Goal: Information Seeking & Learning: Learn about a topic

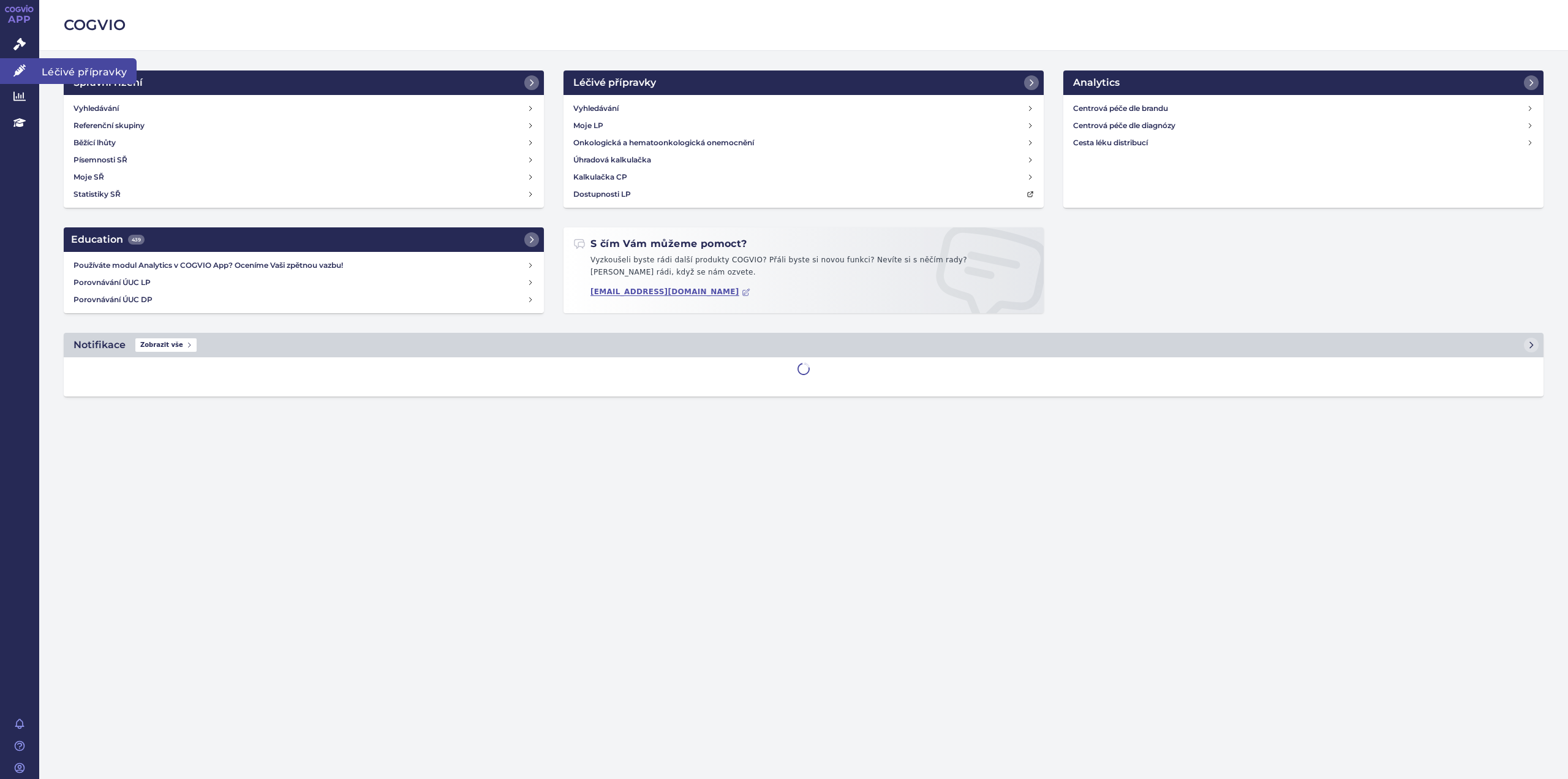
click at [19, 67] on icon at bounding box center [19, 70] width 12 height 12
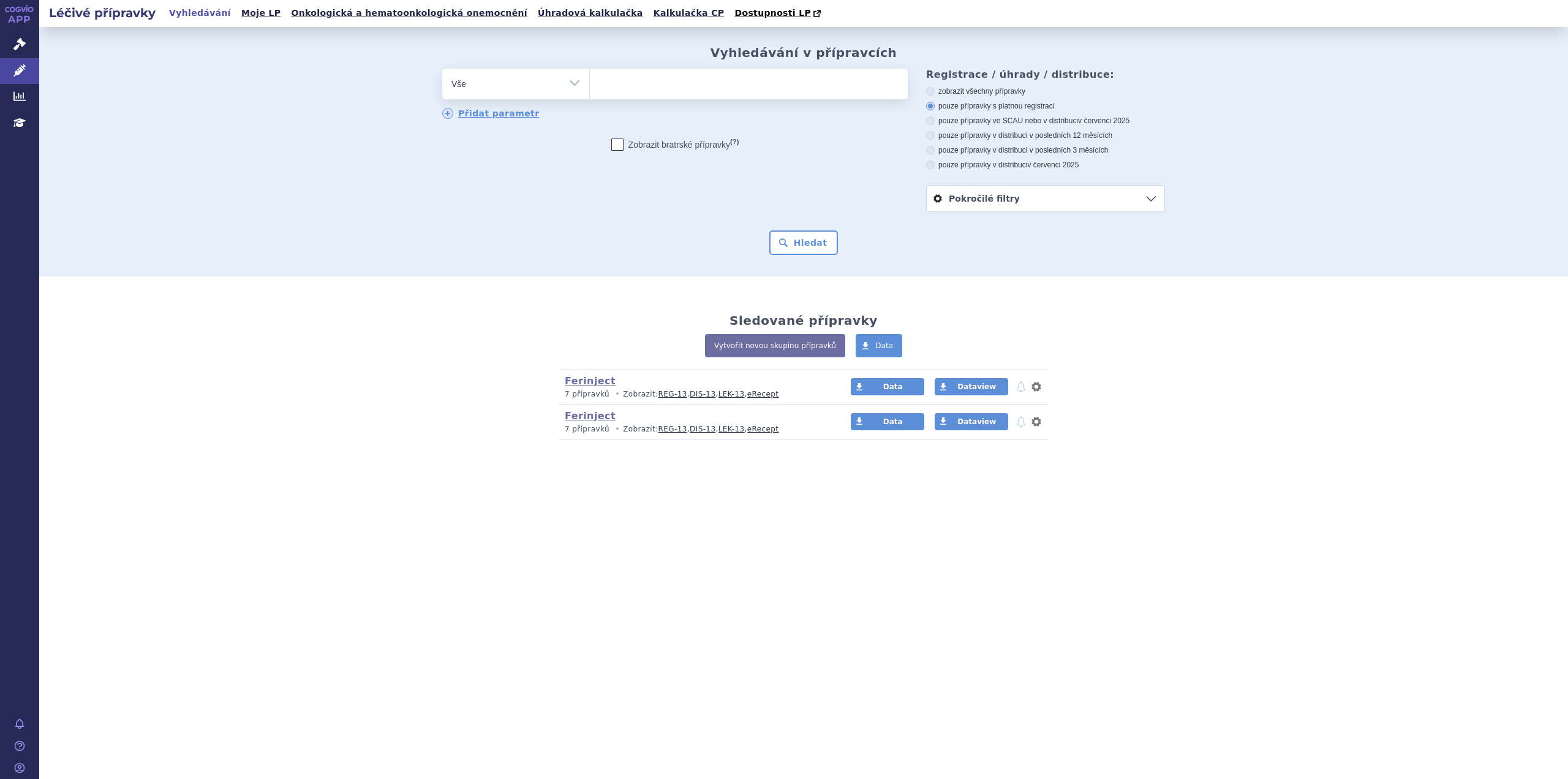
click at [611, 84] on ul at bounding box center [749, 81] width 318 height 26
click at [590, 84] on select at bounding box center [589, 83] width 1 height 31
type input "Ki"
type input "Kin"
type input "Kinp"
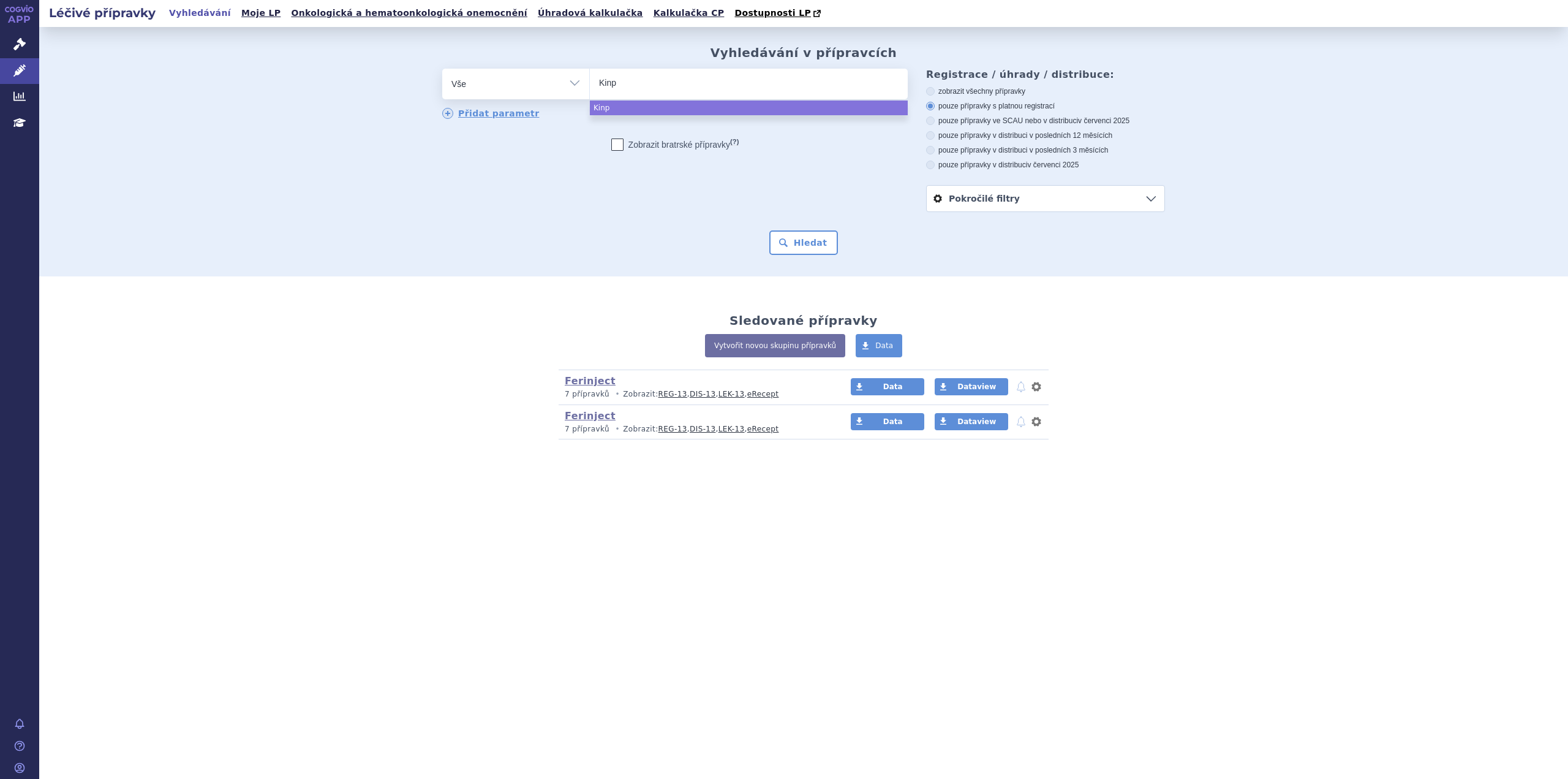
type input "Kinpe"
type input "Kinpey"
type input "Kinpeyg"
type input "Kinpeygo"
select select "Kinpeygo"
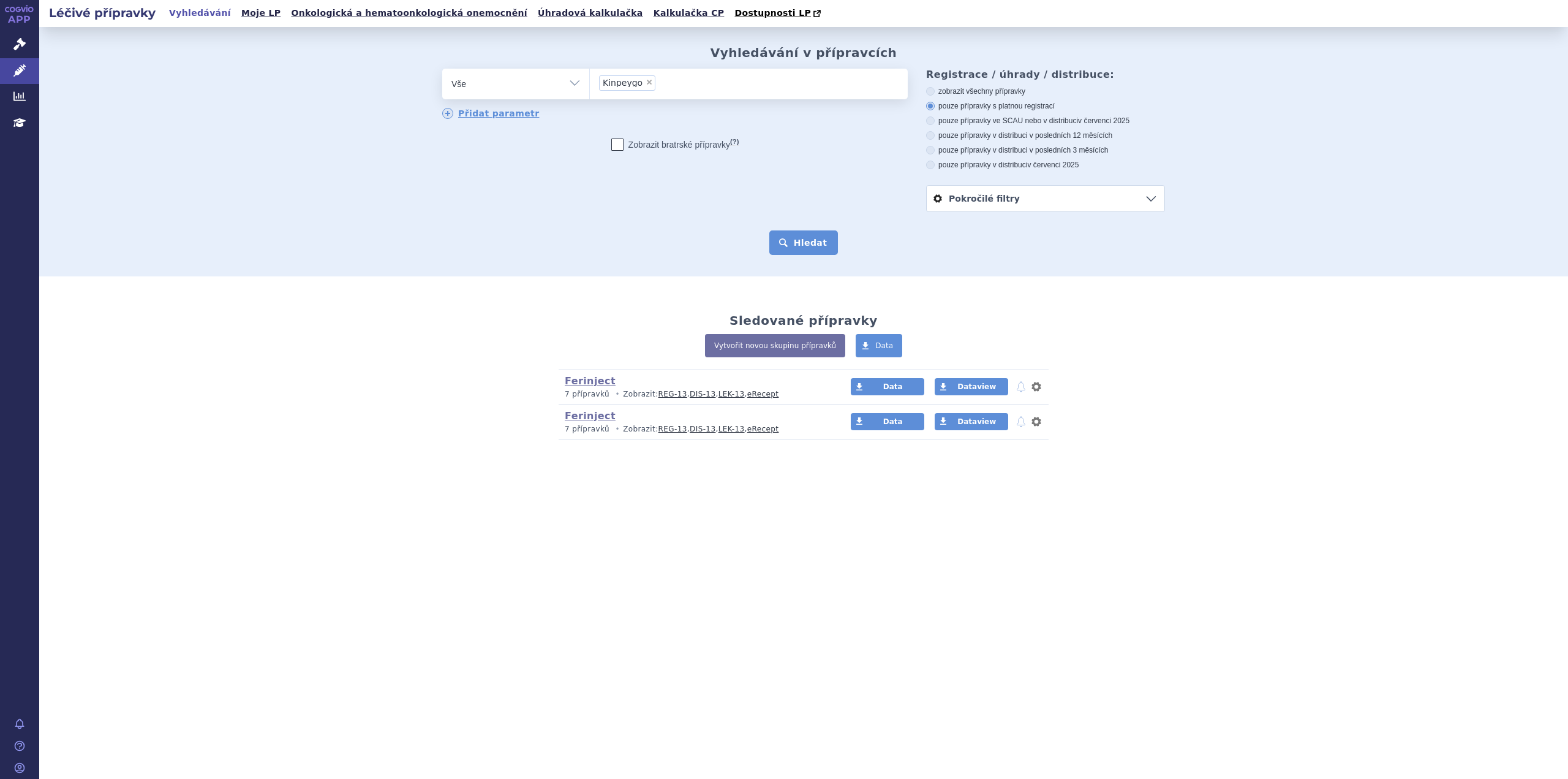
click at [805, 242] on button "Hledat" at bounding box center [803, 242] width 70 height 25
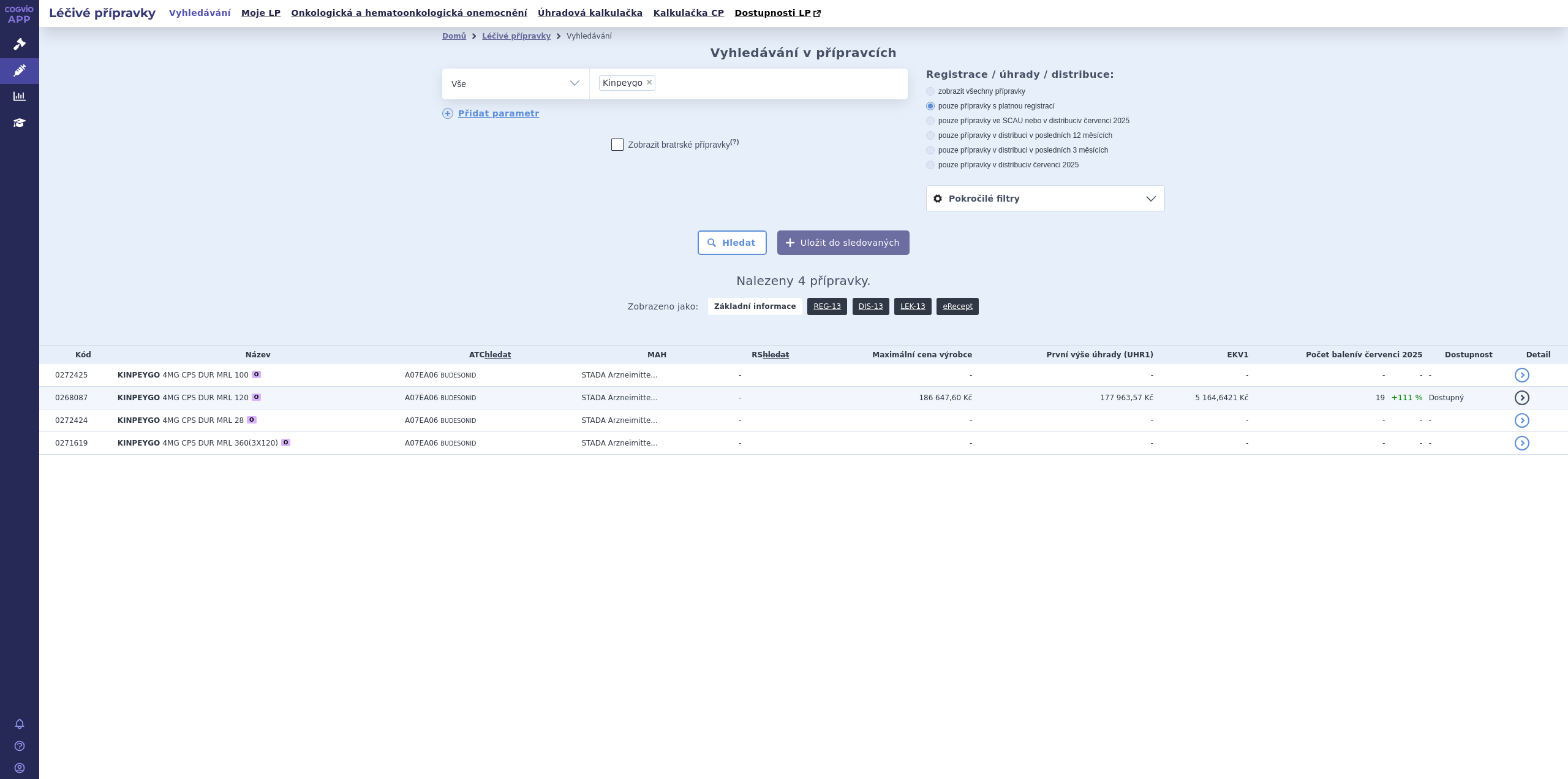
click at [152, 397] on span "KINPEYGO" at bounding box center [138, 397] width 43 height 9
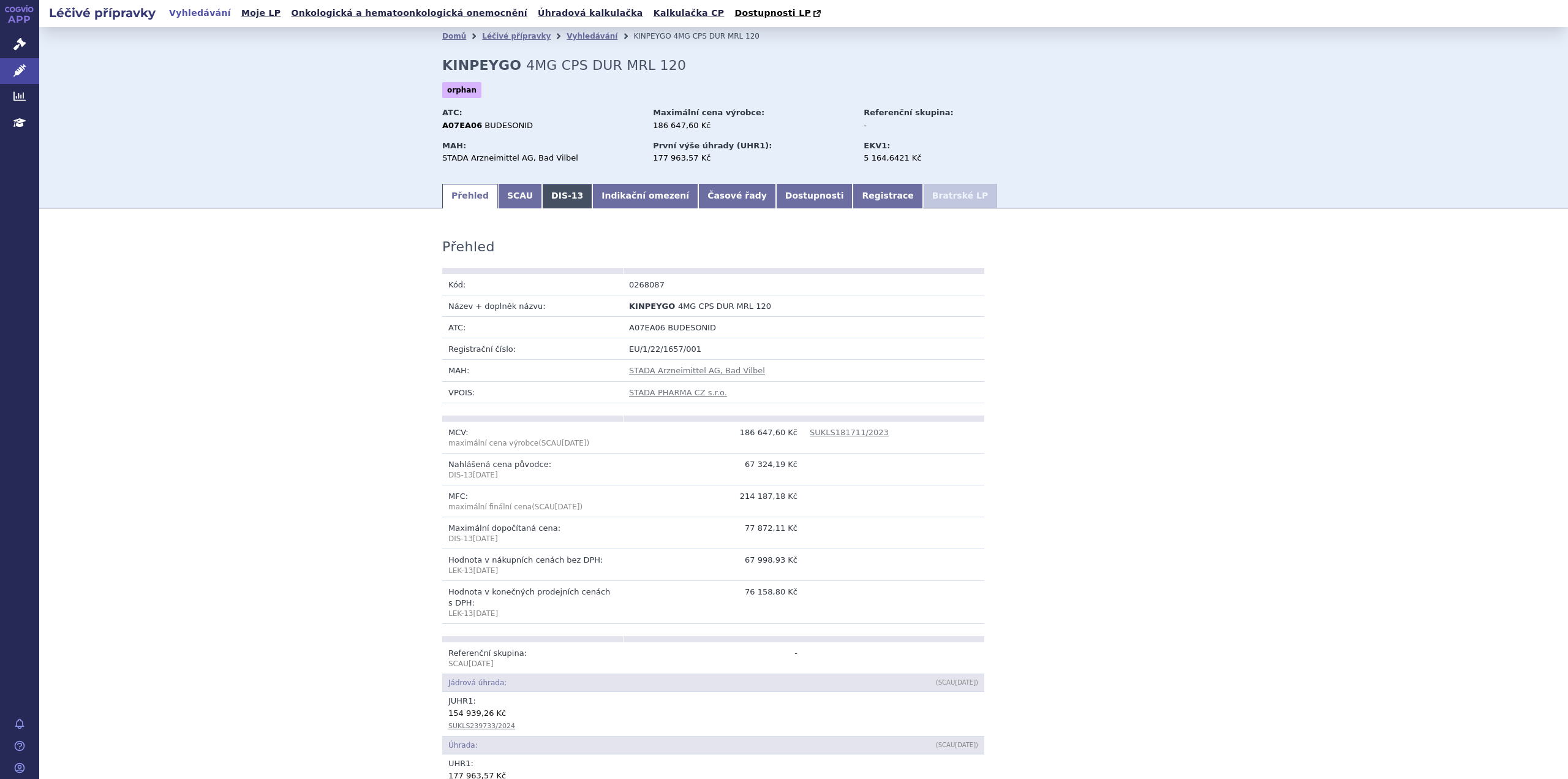
click at [551, 196] on link "DIS-13" at bounding box center [566, 197] width 50 height 25
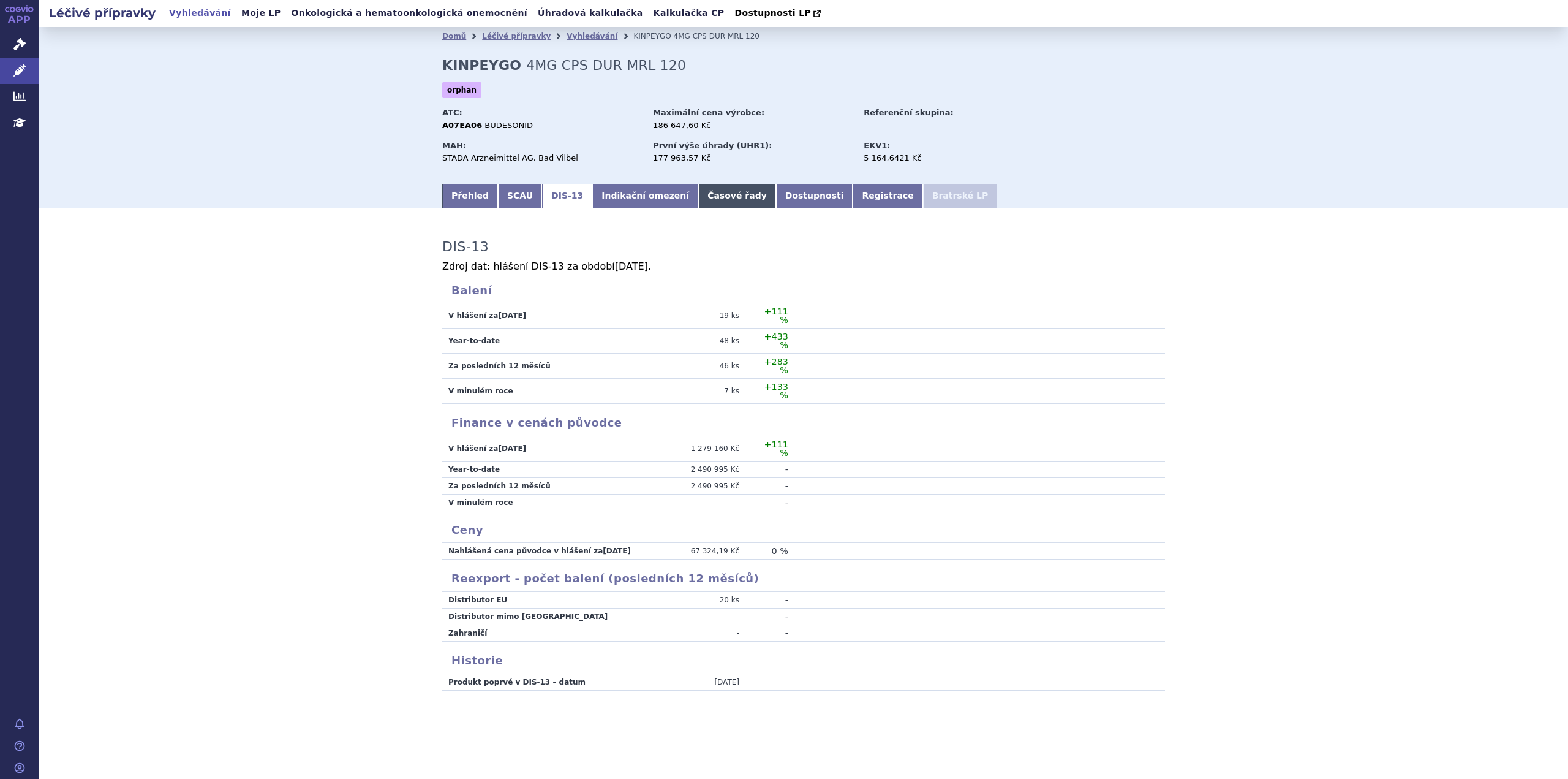
click at [699, 196] on link "Časové řady" at bounding box center [737, 197] width 78 height 25
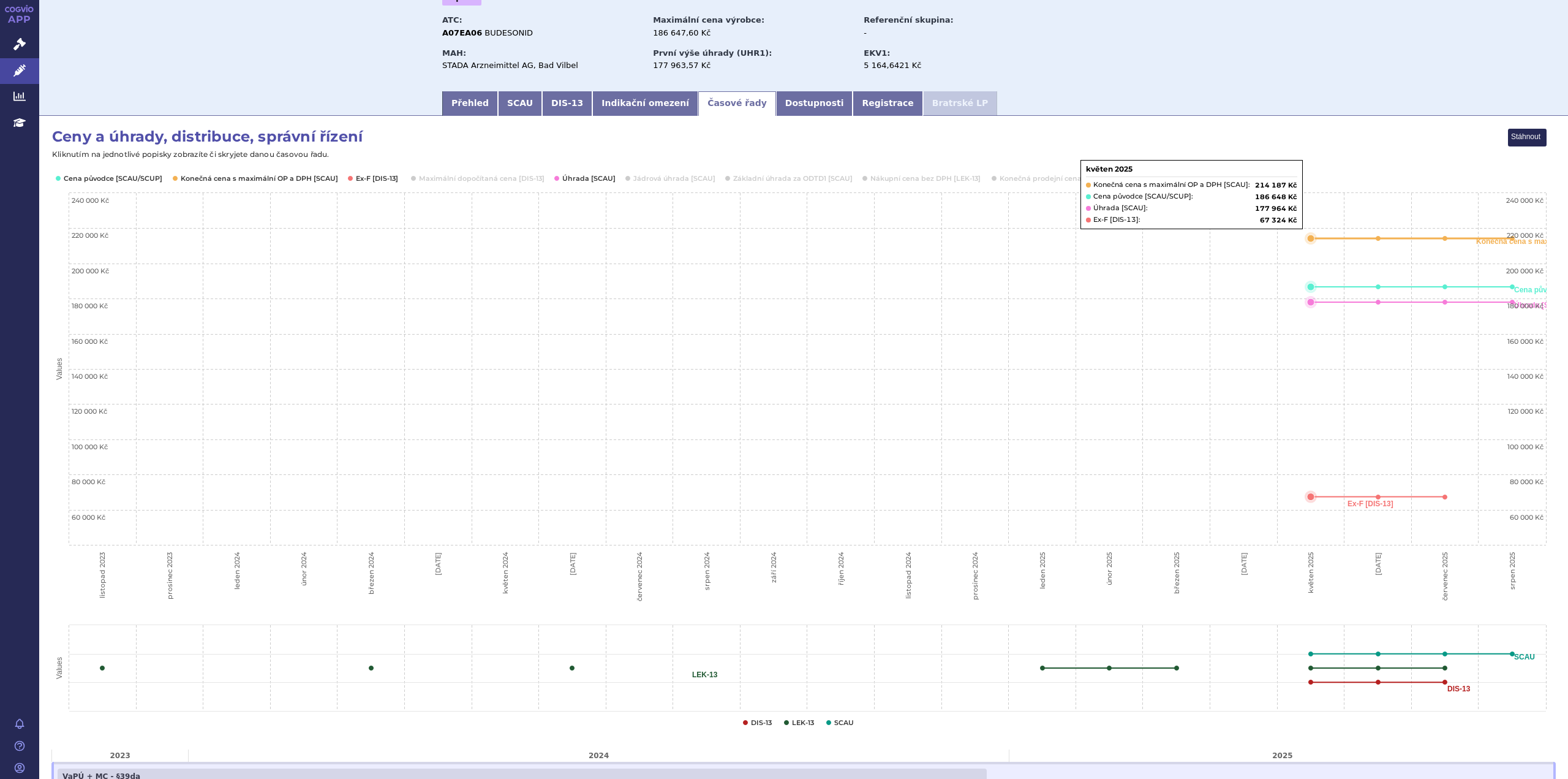
scroll to position [219, 0]
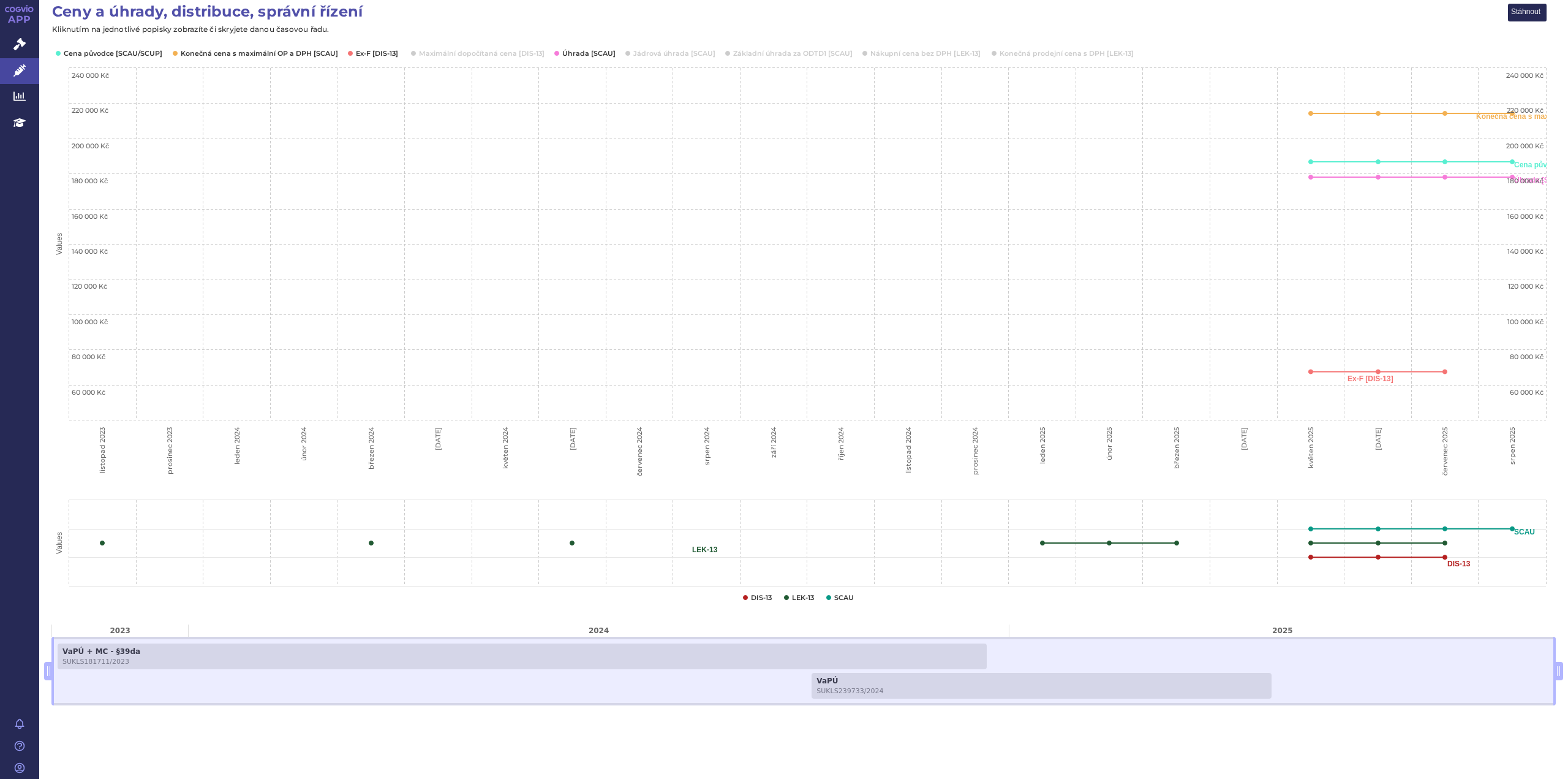
click at [1439, 701] on div "VaPÚ + MC - §39da SUKLS181711/2023 VaPÚ SUKLS239733/2024" at bounding box center [803, 671] width 1505 height 69
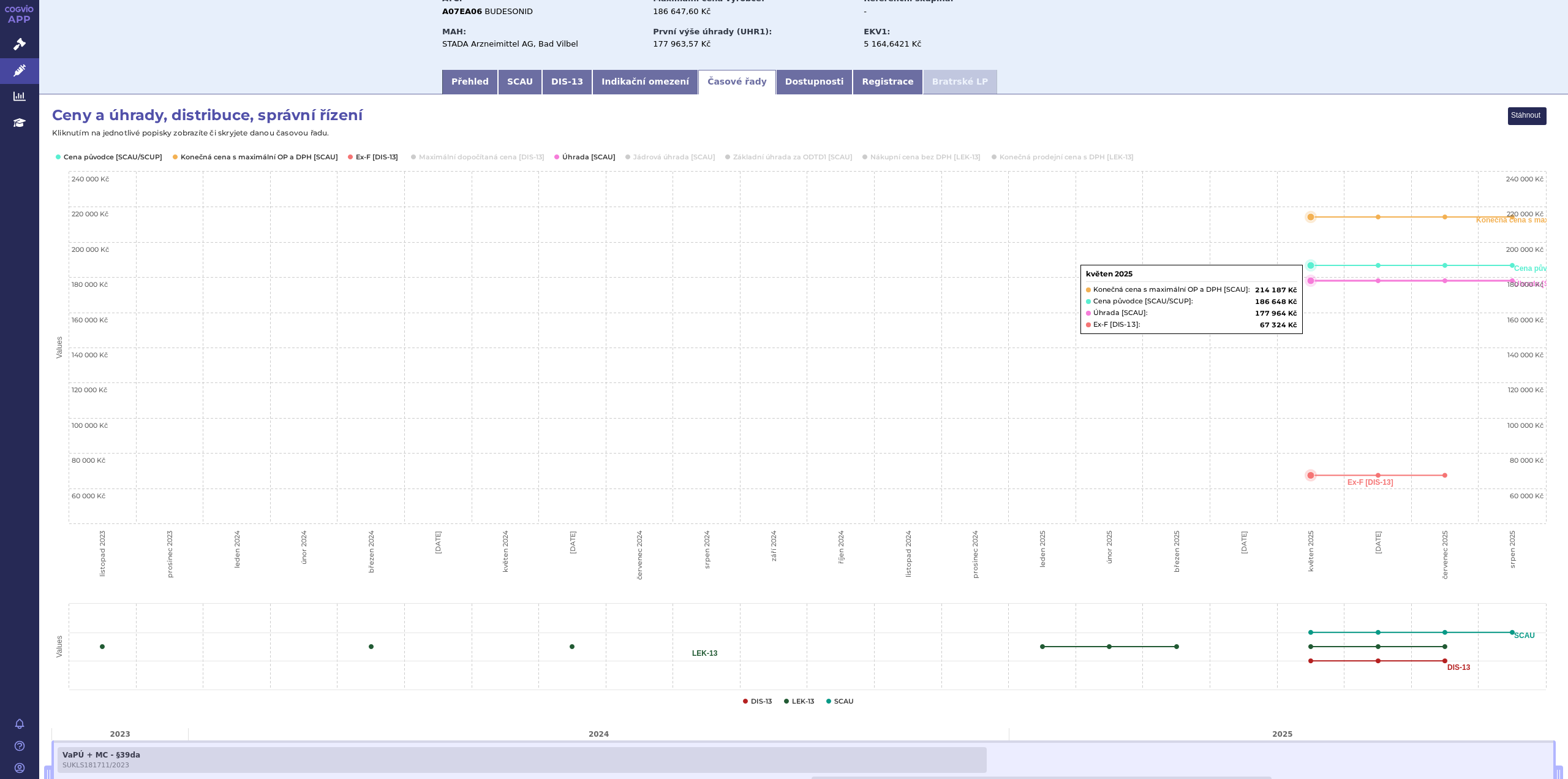
scroll to position [0, 0]
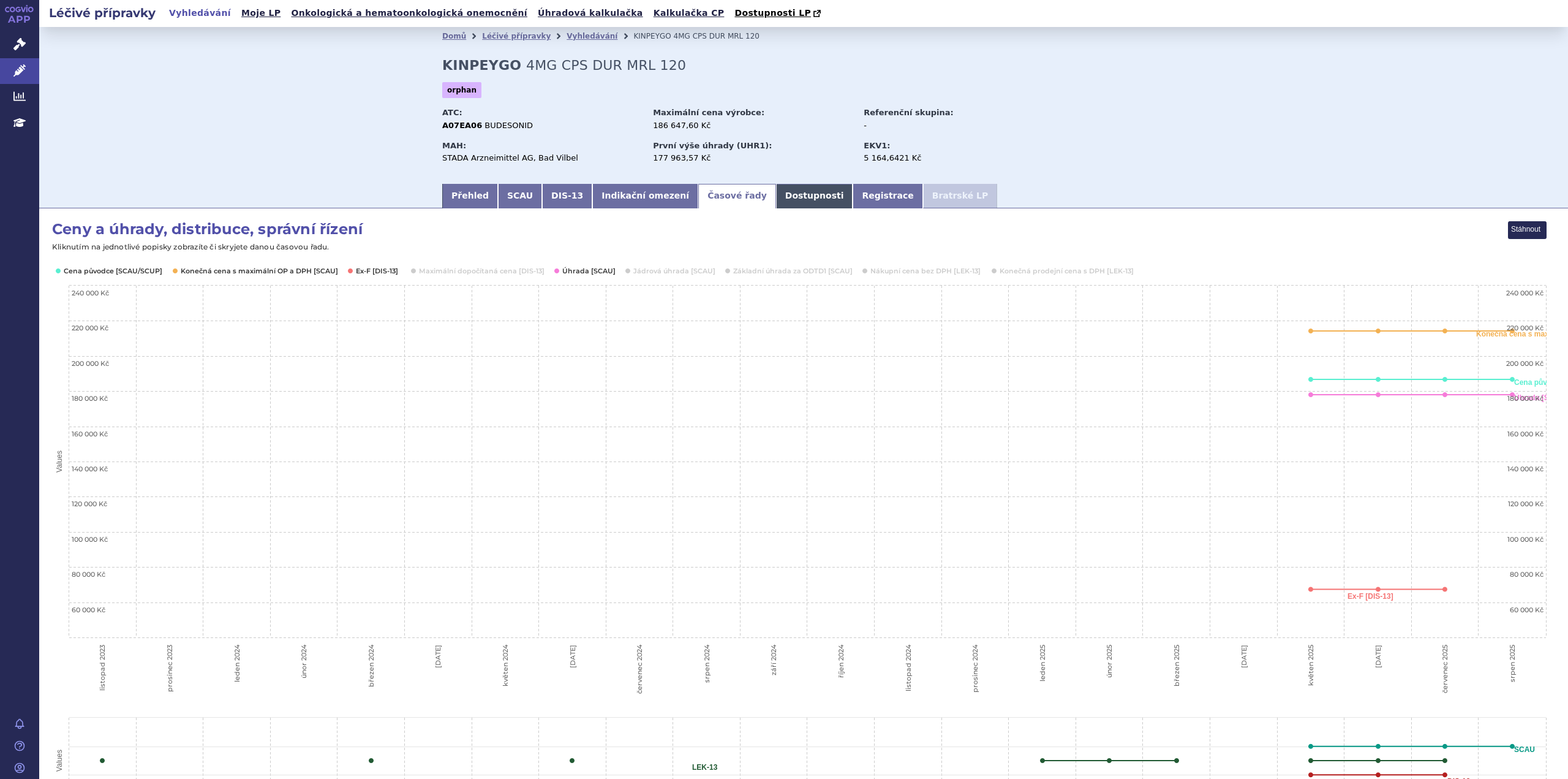
click at [779, 201] on link "Dostupnosti" at bounding box center [815, 197] width 78 height 25
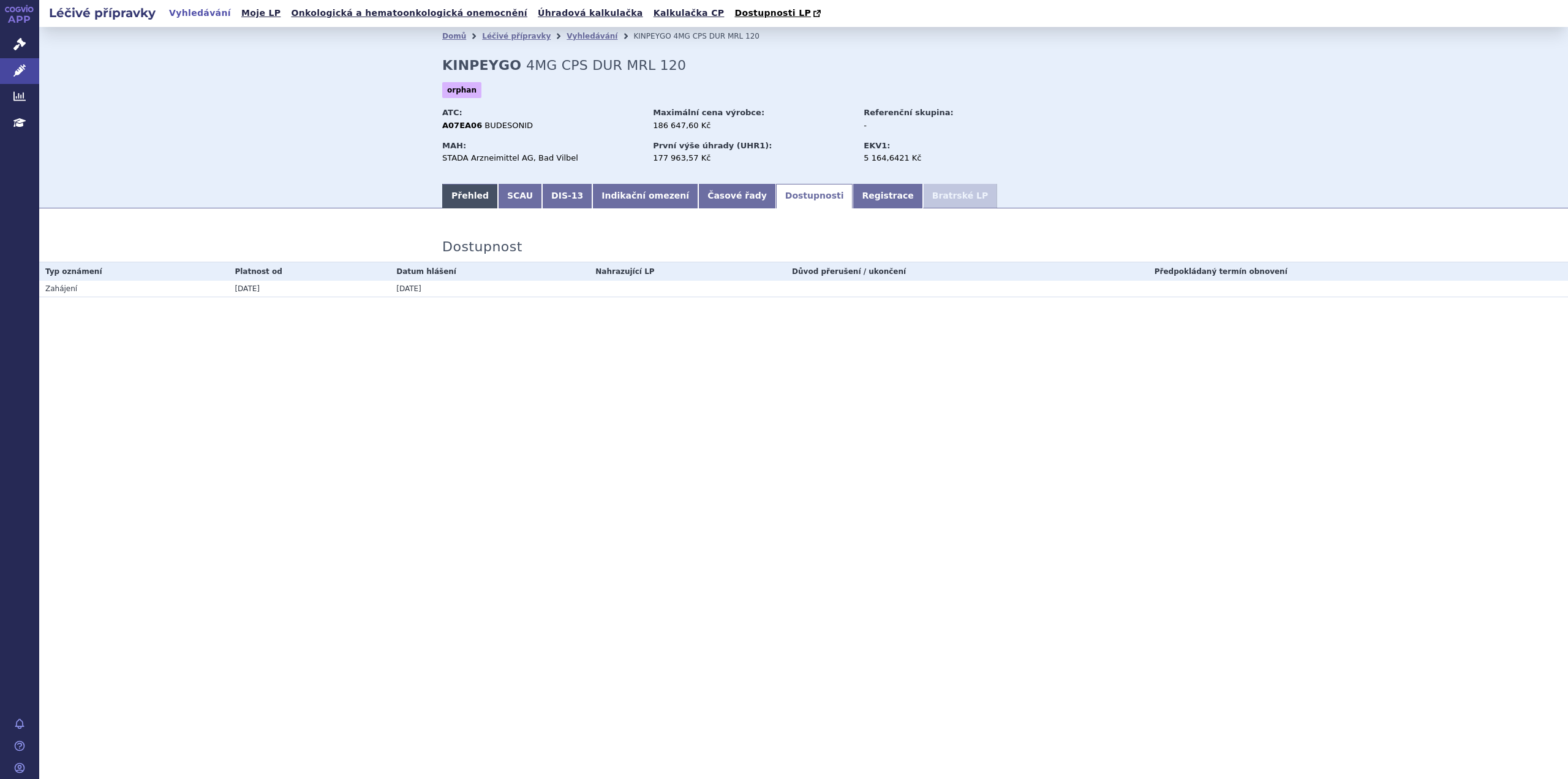
click at [466, 200] on link "Přehled" at bounding box center [470, 197] width 55 height 25
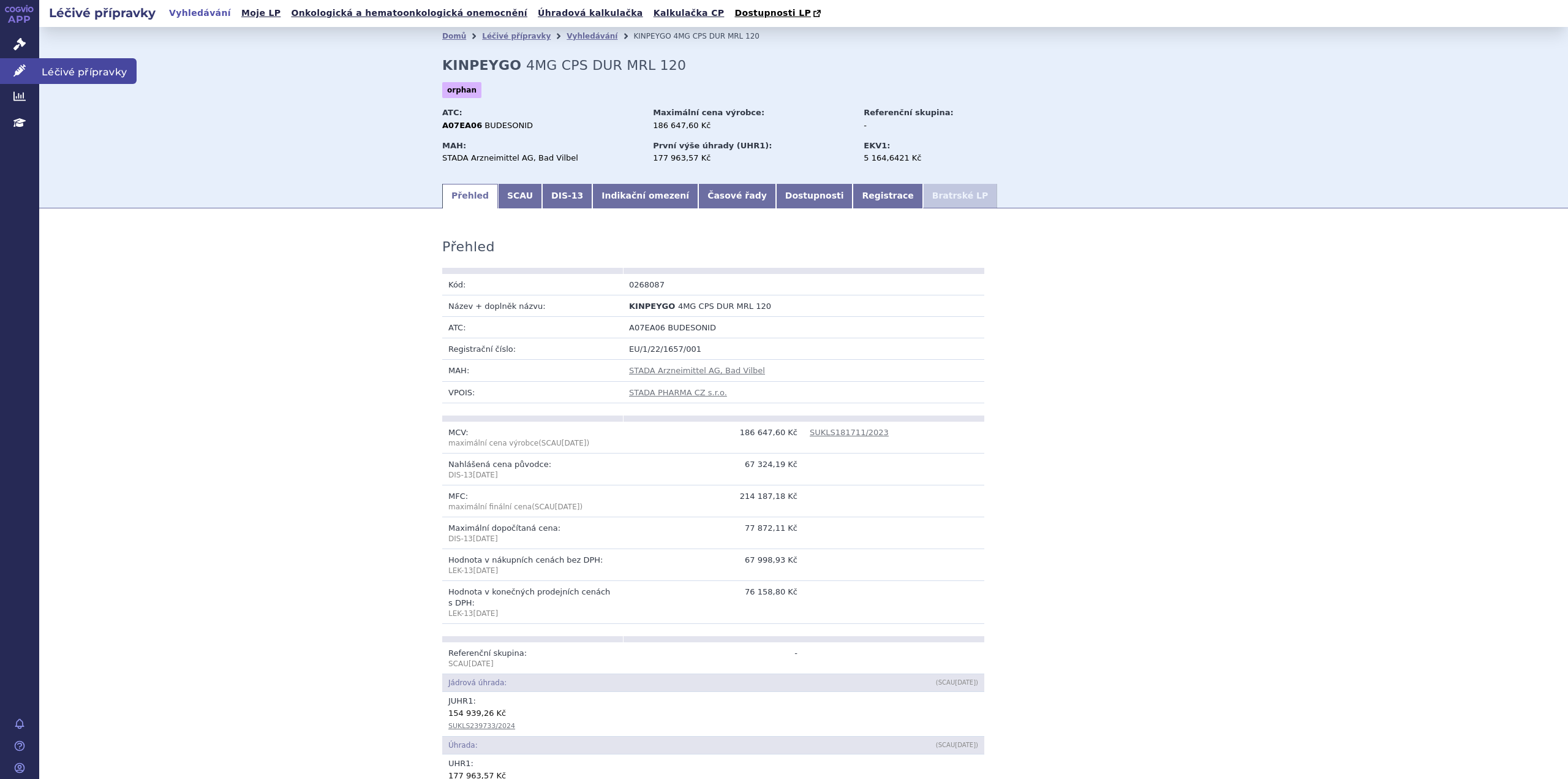
click at [15, 70] on icon at bounding box center [19, 70] width 12 height 12
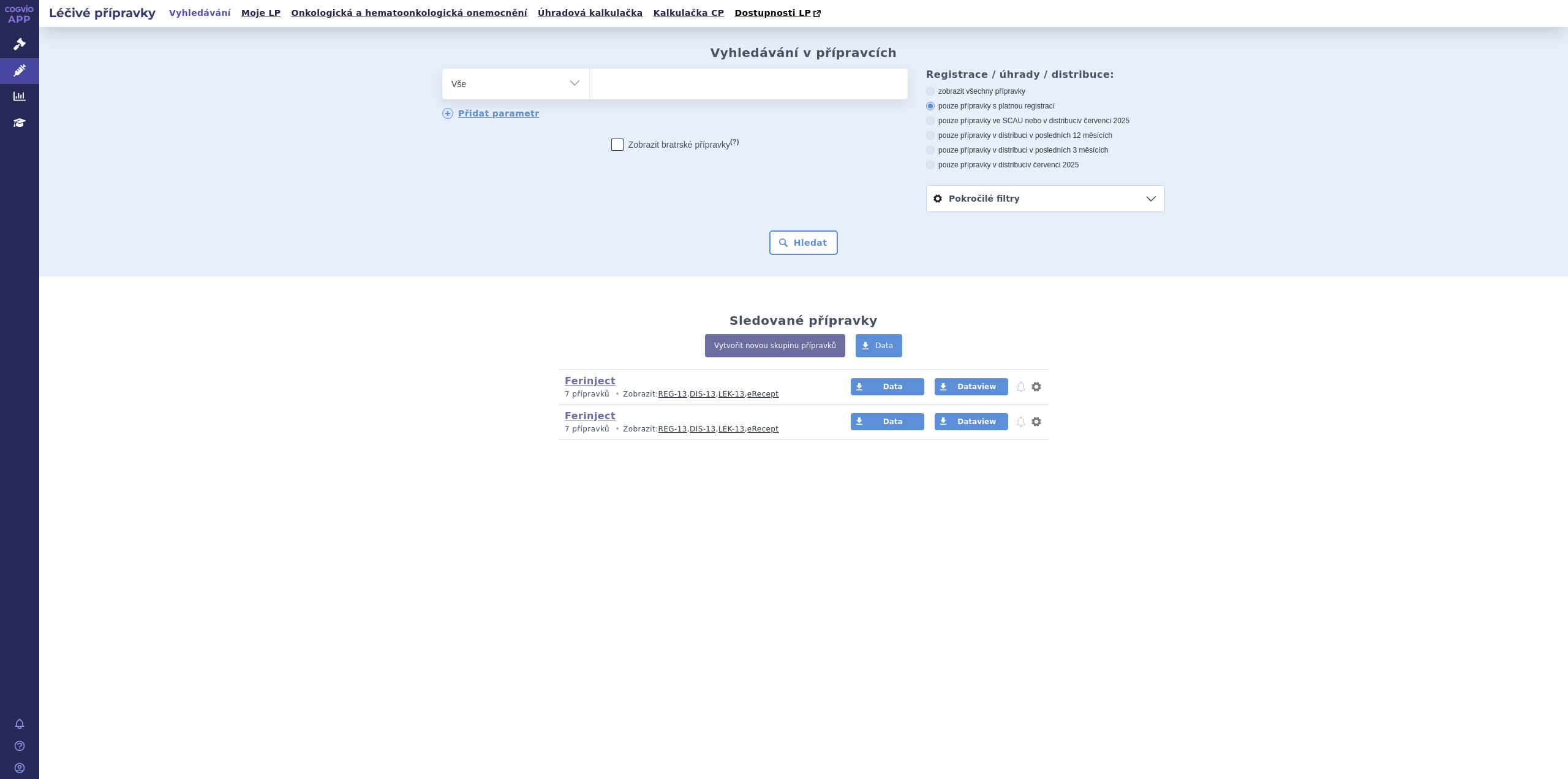
click at [625, 90] on ul at bounding box center [749, 81] width 318 height 26
click at [590, 90] on select at bounding box center [589, 83] width 1 height 31
type input "ki"
type input "kim"
type input "ki"
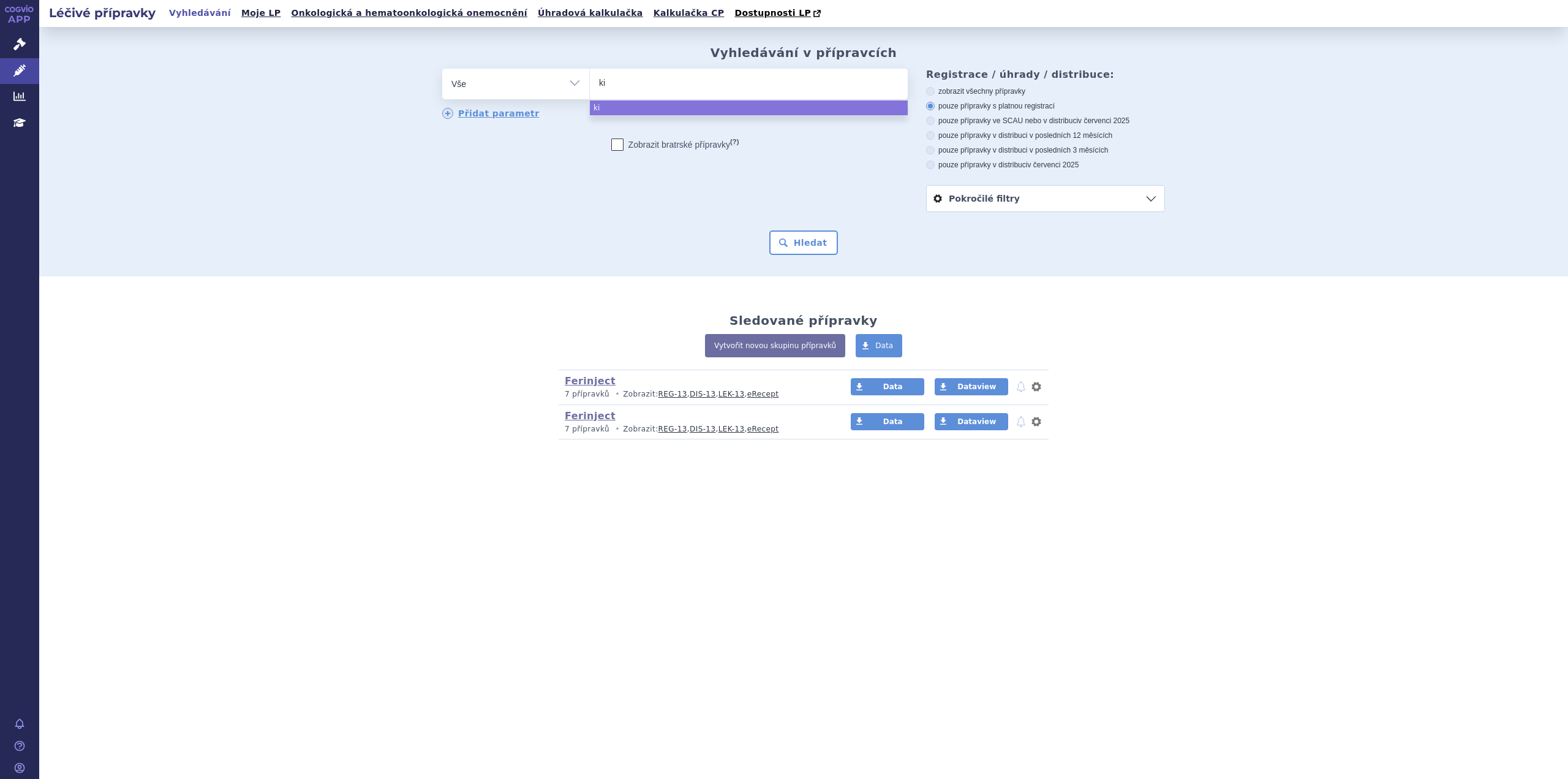
type input "kin"
type input "kinpe"
type input "kinpeg"
type input "kinpegy"
type input "kinpegyo"
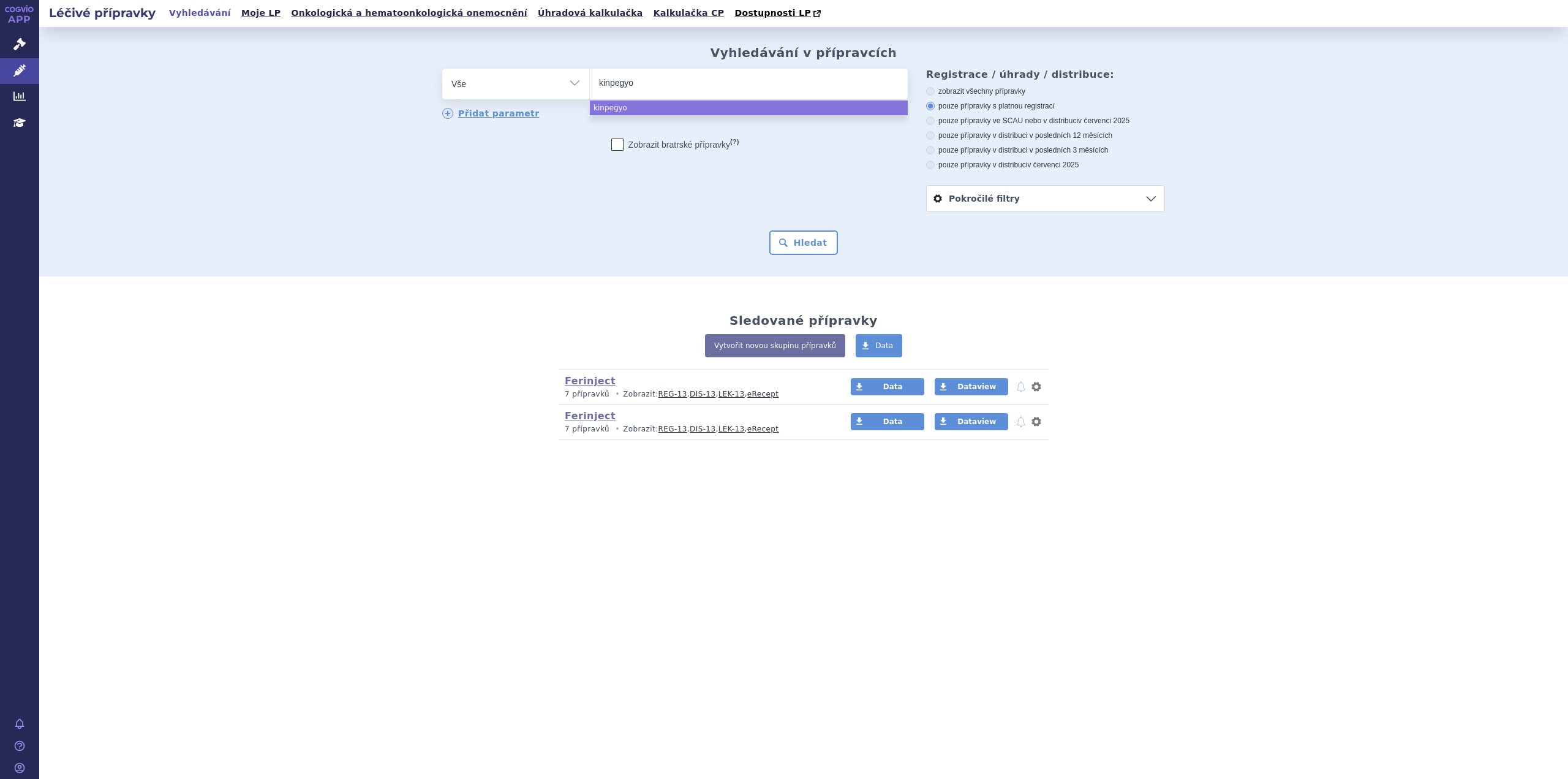
select select "kinpegyo"
click at [789, 247] on button "Hledat" at bounding box center [803, 242] width 70 height 25
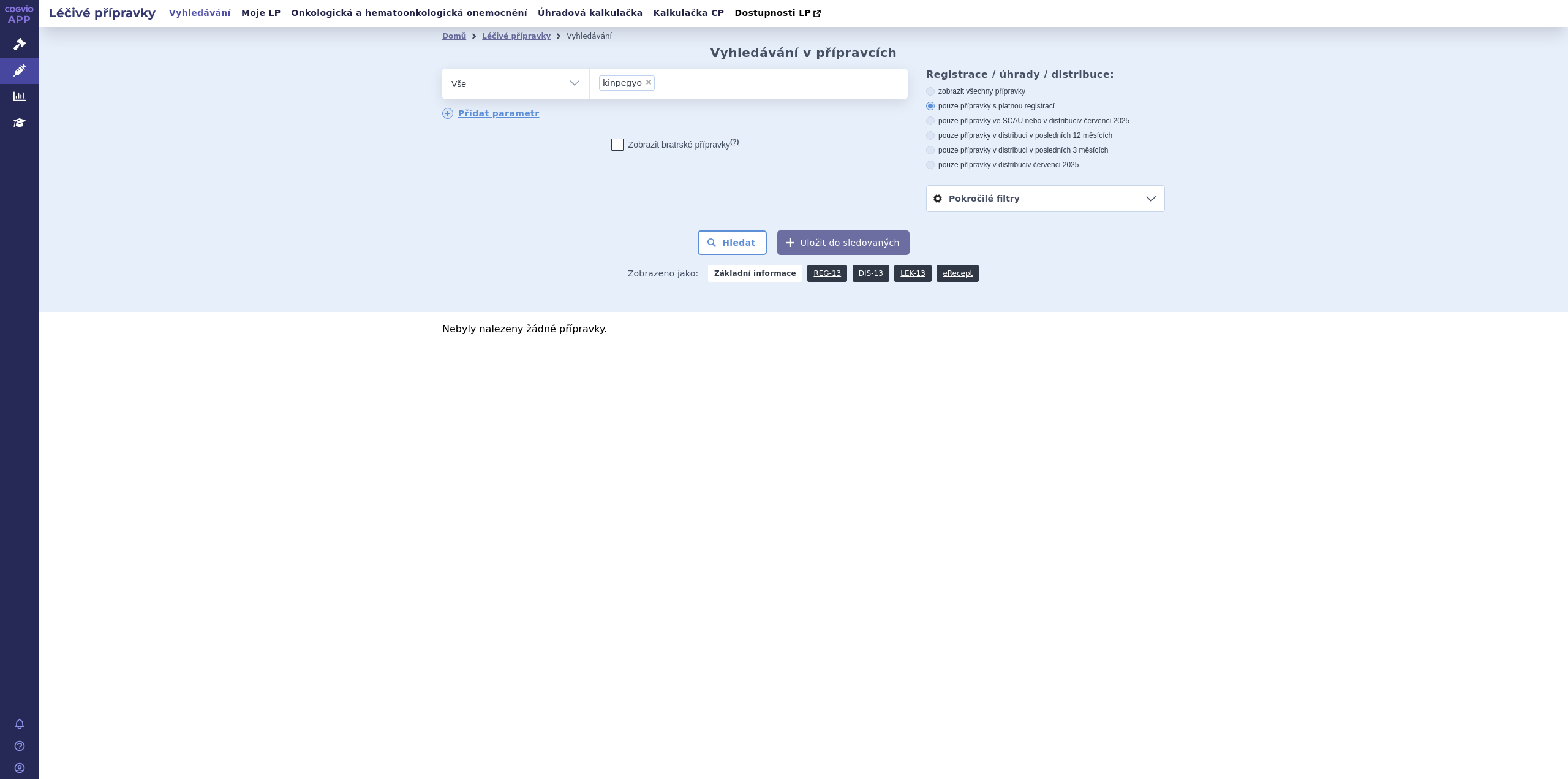
click at [864, 277] on link "DIS-13" at bounding box center [871, 272] width 37 height 17
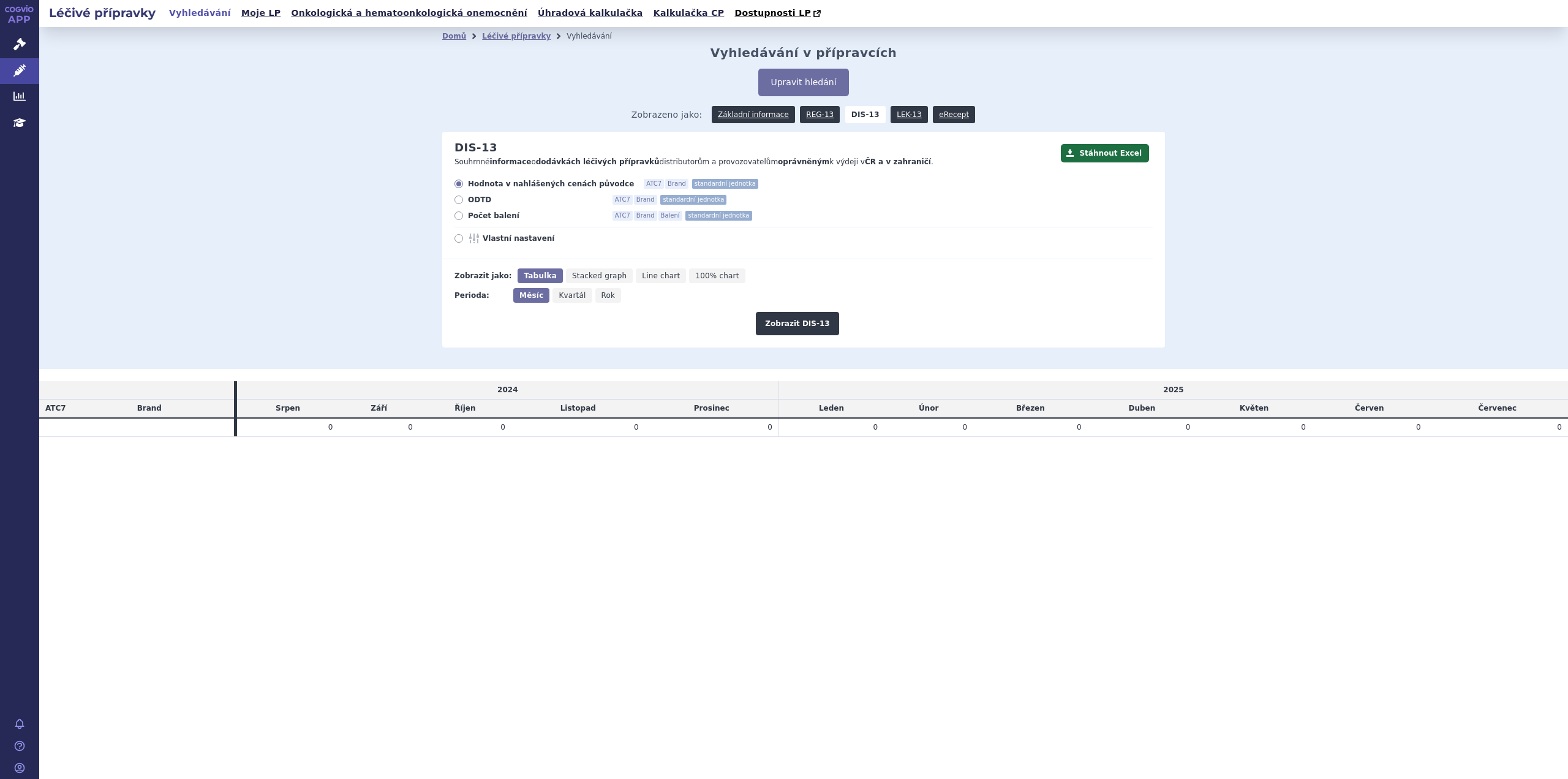
click at [461, 237] on icon at bounding box center [459, 239] width 9 height 9
click at [461, 237] on input "Vlastní nastavení" at bounding box center [459, 240] width 8 height 8
radio input "true"
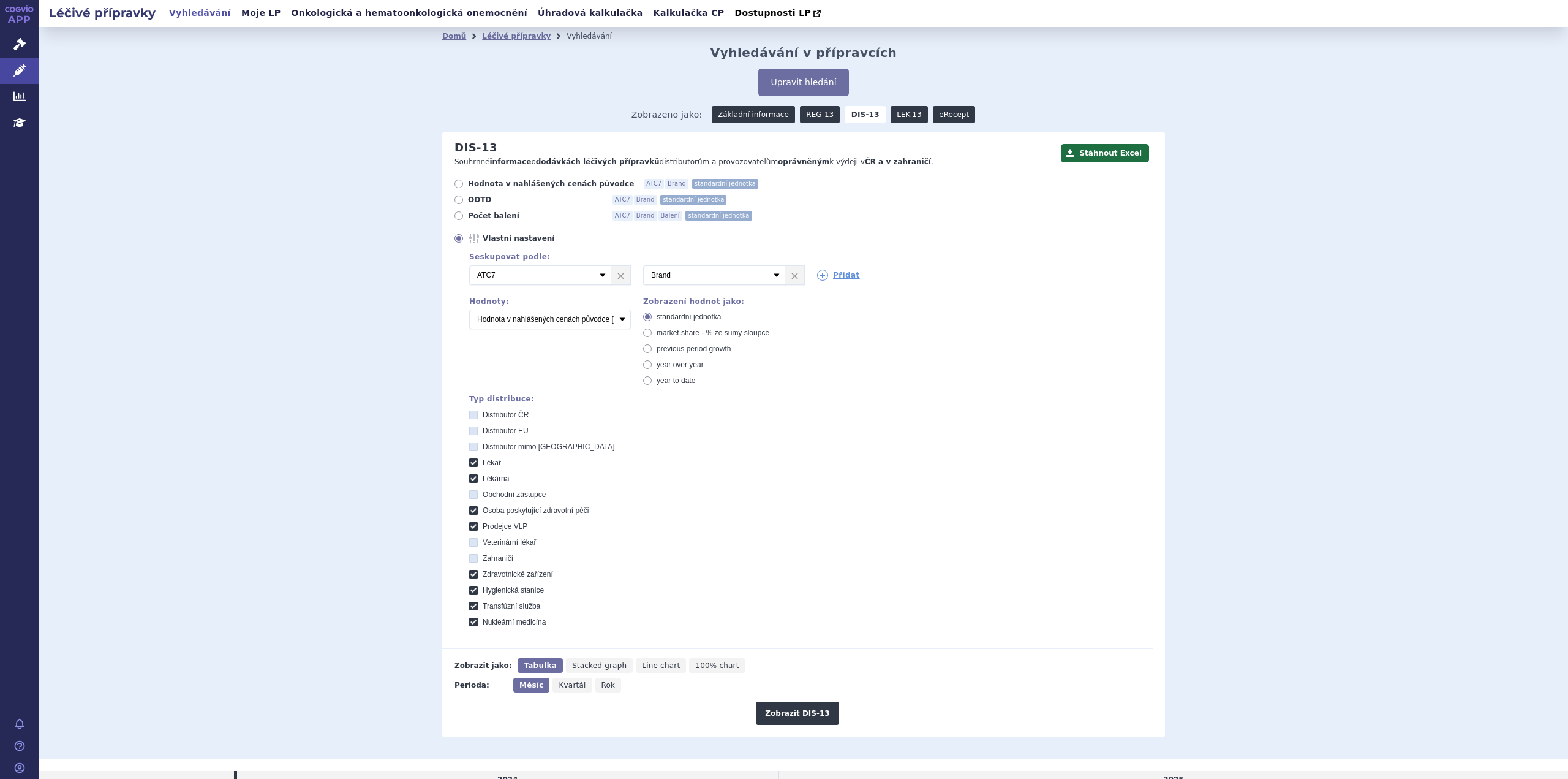
click at [455, 217] on icon at bounding box center [459, 216] width 9 height 9
click at [455, 217] on input "Počet balení ATC7 Brand Balení standardní jednotka" at bounding box center [459, 217] width 8 height 8
radio input "true"
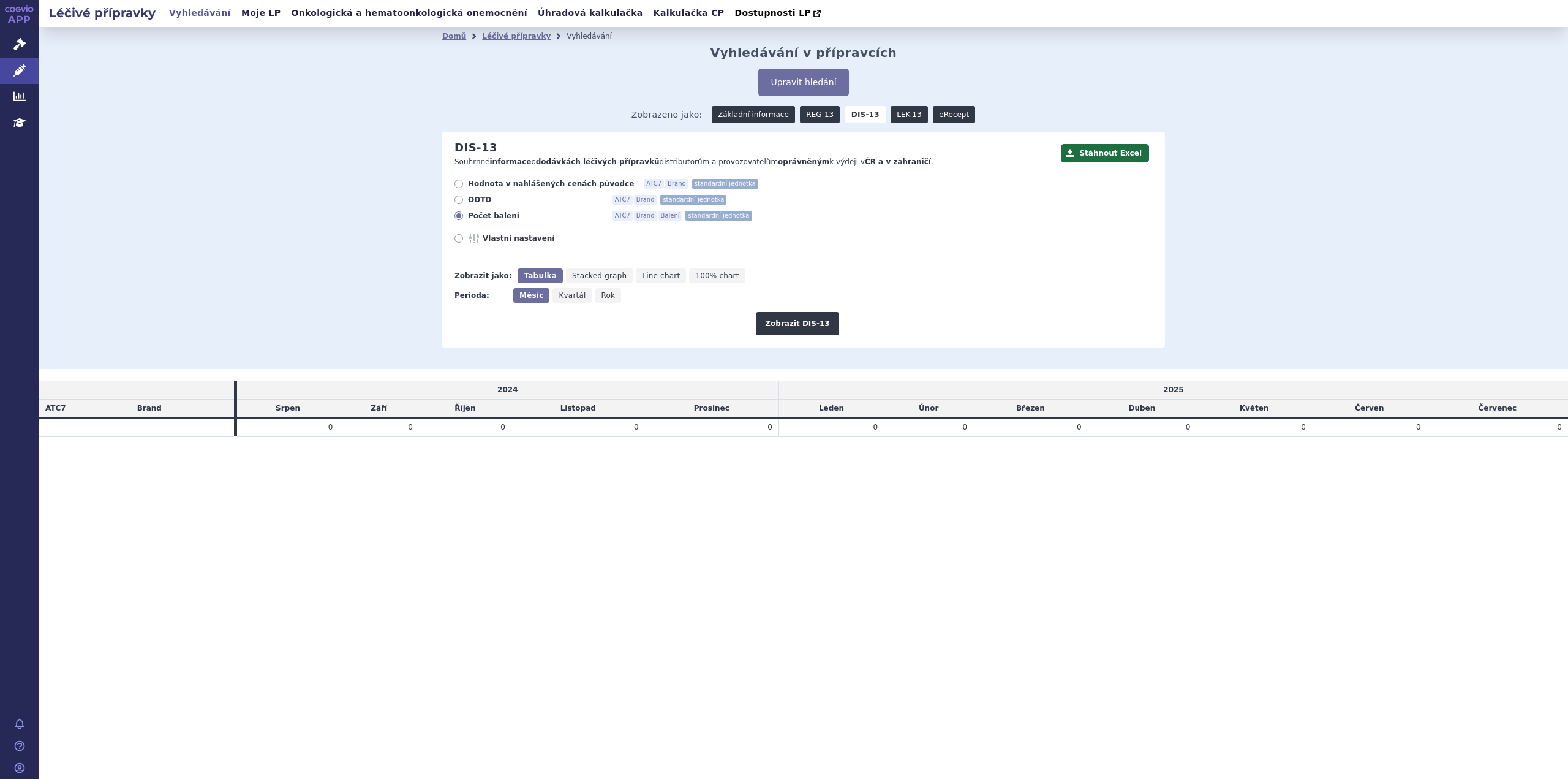
click at [570, 300] on span "Kvartál" at bounding box center [572, 295] width 27 height 9
click at [560, 296] on input "Kvartál" at bounding box center [556, 292] width 8 height 8
radio input "true"
click at [529, 294] on span "Měsíc" at bounding box center [530, 295] width 21 height 9
click at [521, 294] on input "Měsíc" at bounding box center [517, 292] width 8 height 8
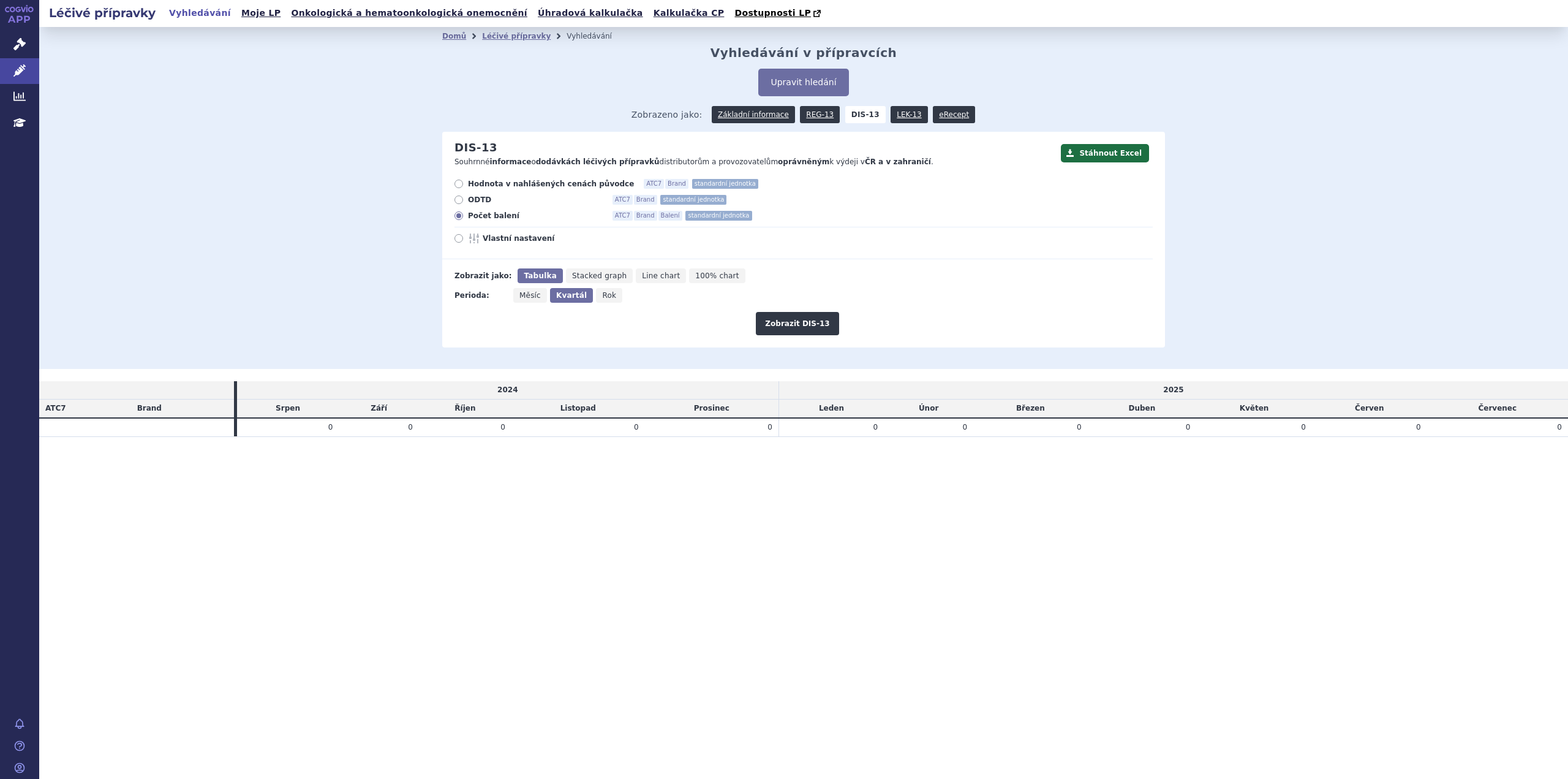
radio input "true"
click at [462, 241] on icon at bounding box center [459, 239] width 9 height 9
click at [462, 241] on input "Vlastní nastavení" at bounding box center [459, 240] width 8 height 8
radio input "true"
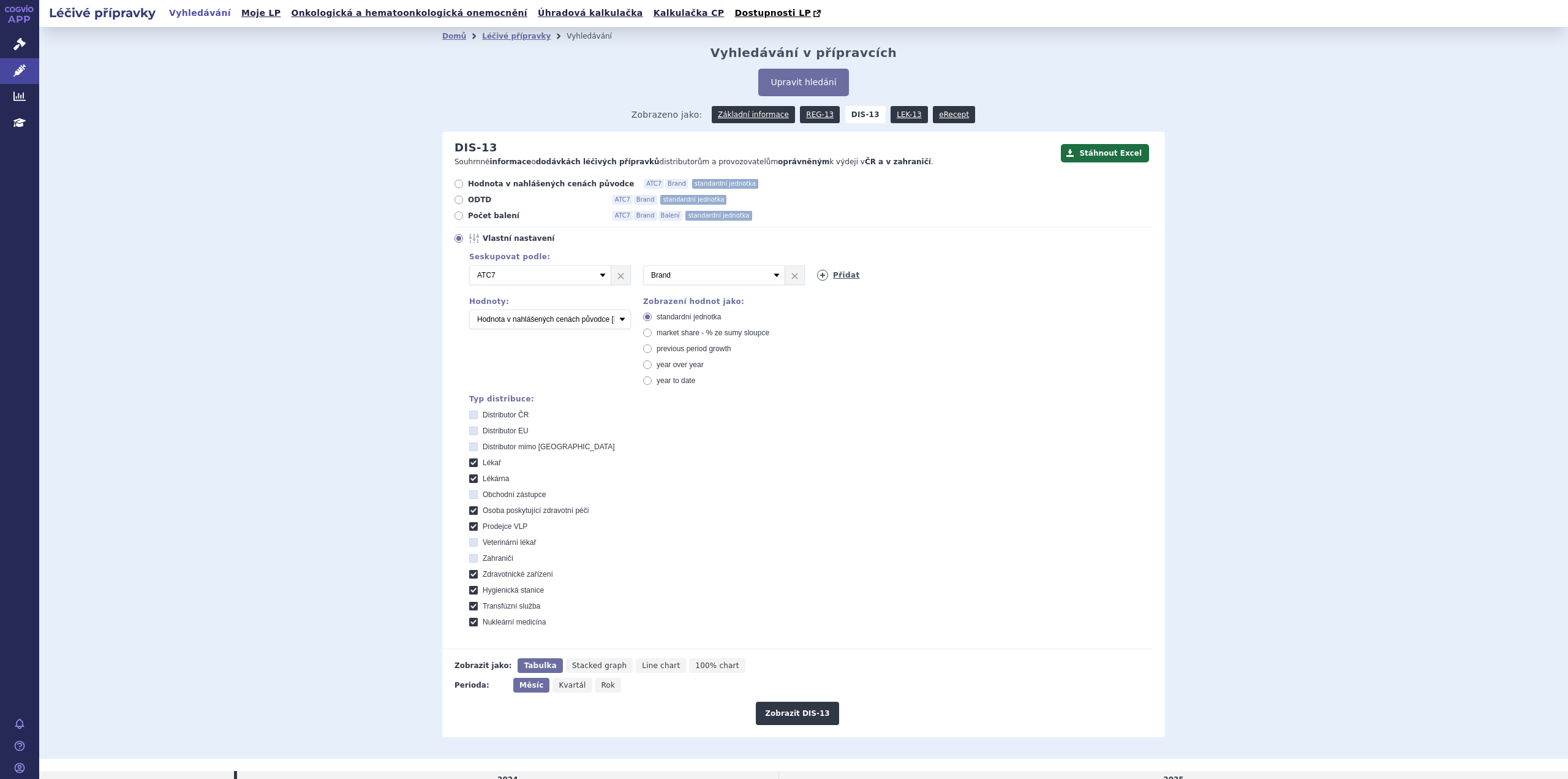
click at [819, 277] on icon at bounding box center [823, 275] width 11 height 11
click at [948, 276] on select "Vyberte groupování ATC3 ATC5 ATC7 Brand Balení SÚKL kód MAH VPOIS Referenční sk…" at bounding box center [888, 275] width 142 height 19
select select "package"
click at [817, 266] on select "Vyberte groupování ATC3 ATC5 ATC7 Brand Balení SÚKL kód MAH VPOIS Referenční sk…" at bounding box center [888, 275] width 142 height 19
click at [620, 321] on select "Počet balení Hodnota v nahlášených cenách původce [DIS-13] Hodnota ve vlastních…" at bounding box center [551, 319] width 162 height 19
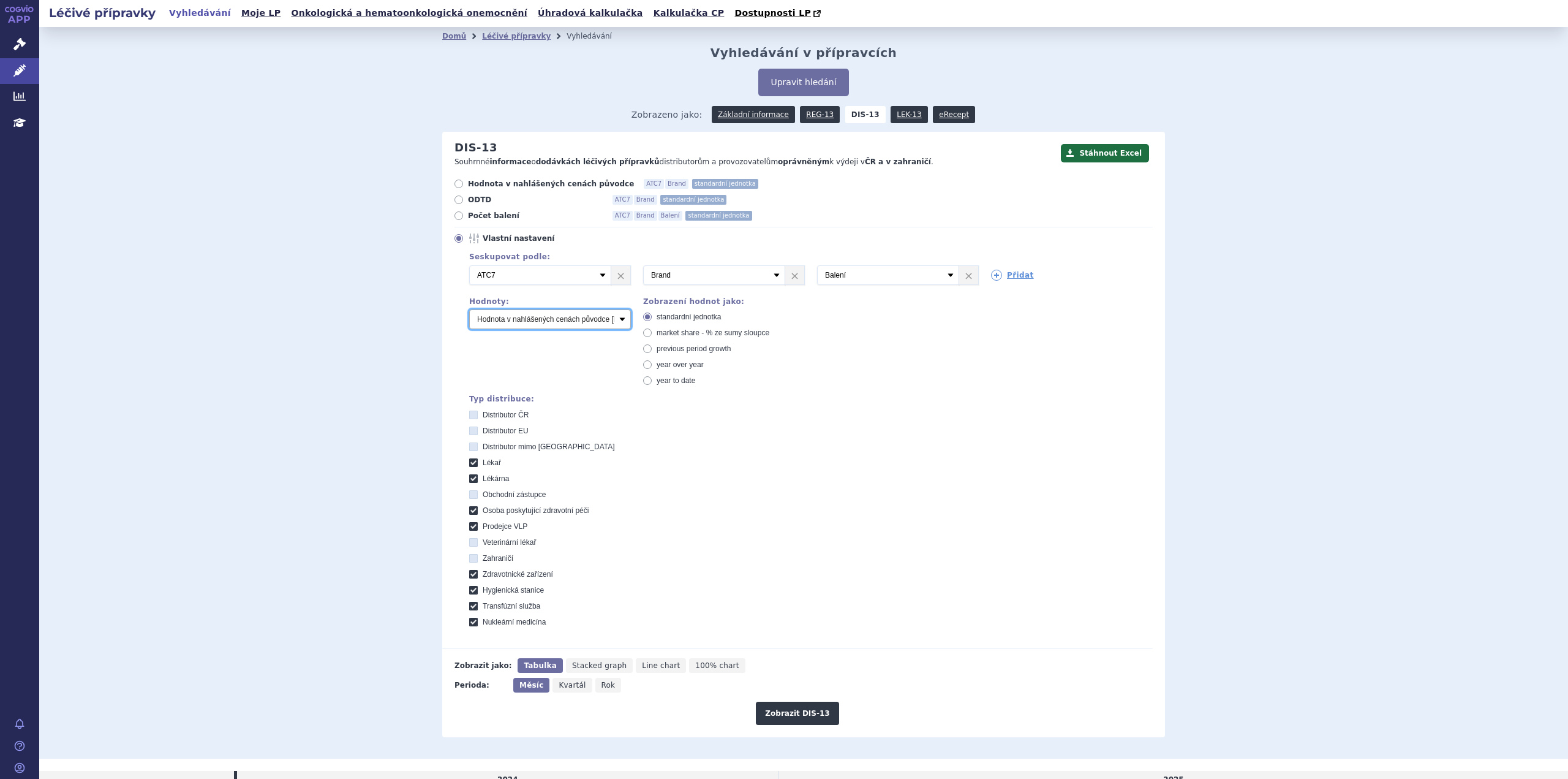
select select "packages"
click at [470, 310] on select "Počet balení Hodnota v nahlášených cenách původce [DIS-13] Hodnota ve vlastních…" at bounding box center [551, 319] width 162 height 19
click at [790, 714] on button "Zobrazit DIS-13" at bounding box center [797, 713] width 83 height 23
click at [785, 709] on button "Zobrazit DIS-13" at bounding box center [797, 713] width 83 height 23
click at [470, 415] on icon at bounding box center [474, 415] width 9 height 9
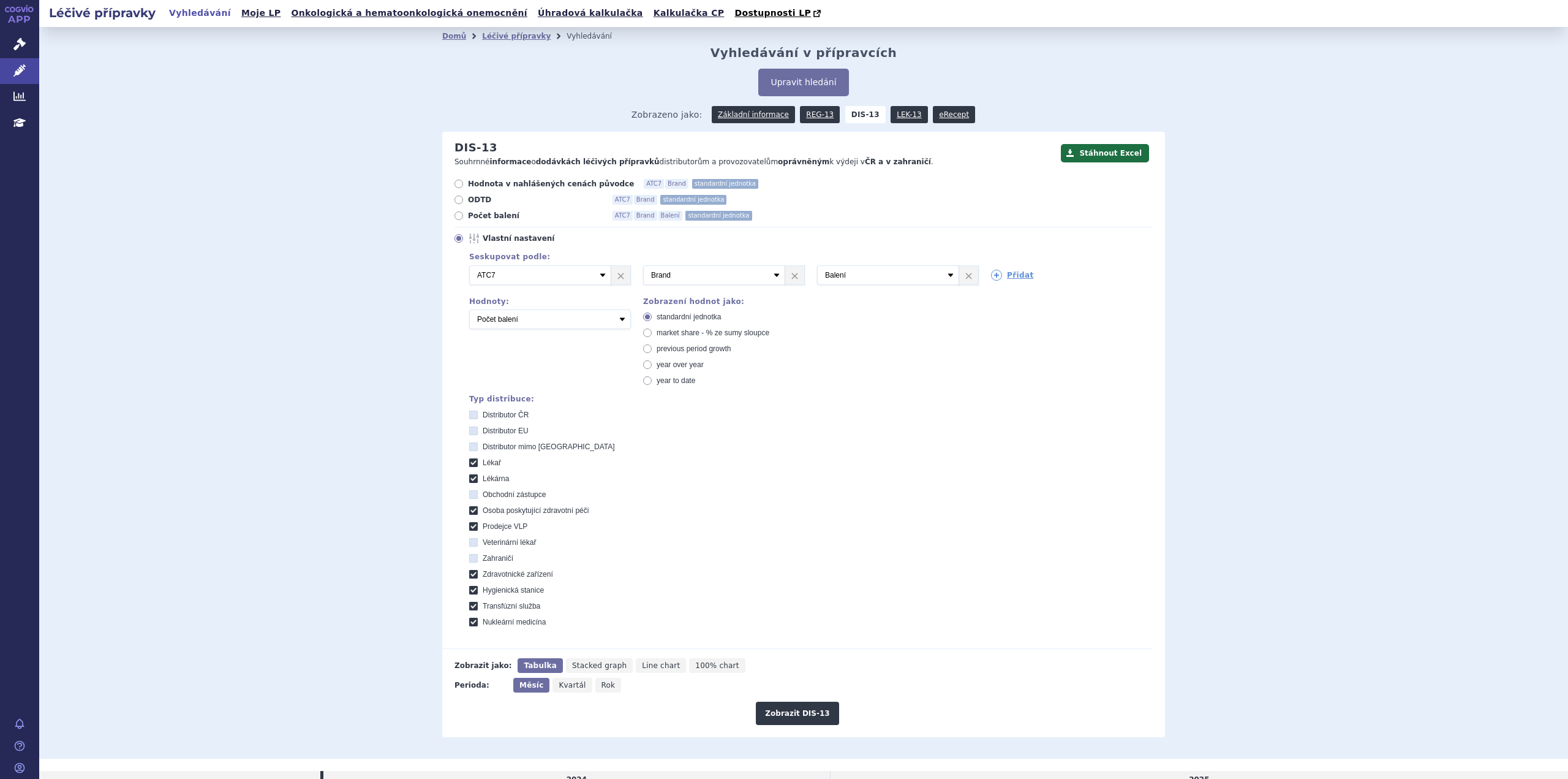
click at [470, 415] on ČR "Distributor ČR" at bounding box center [474, 416] width 8 height 8
checkbox ČR "true"
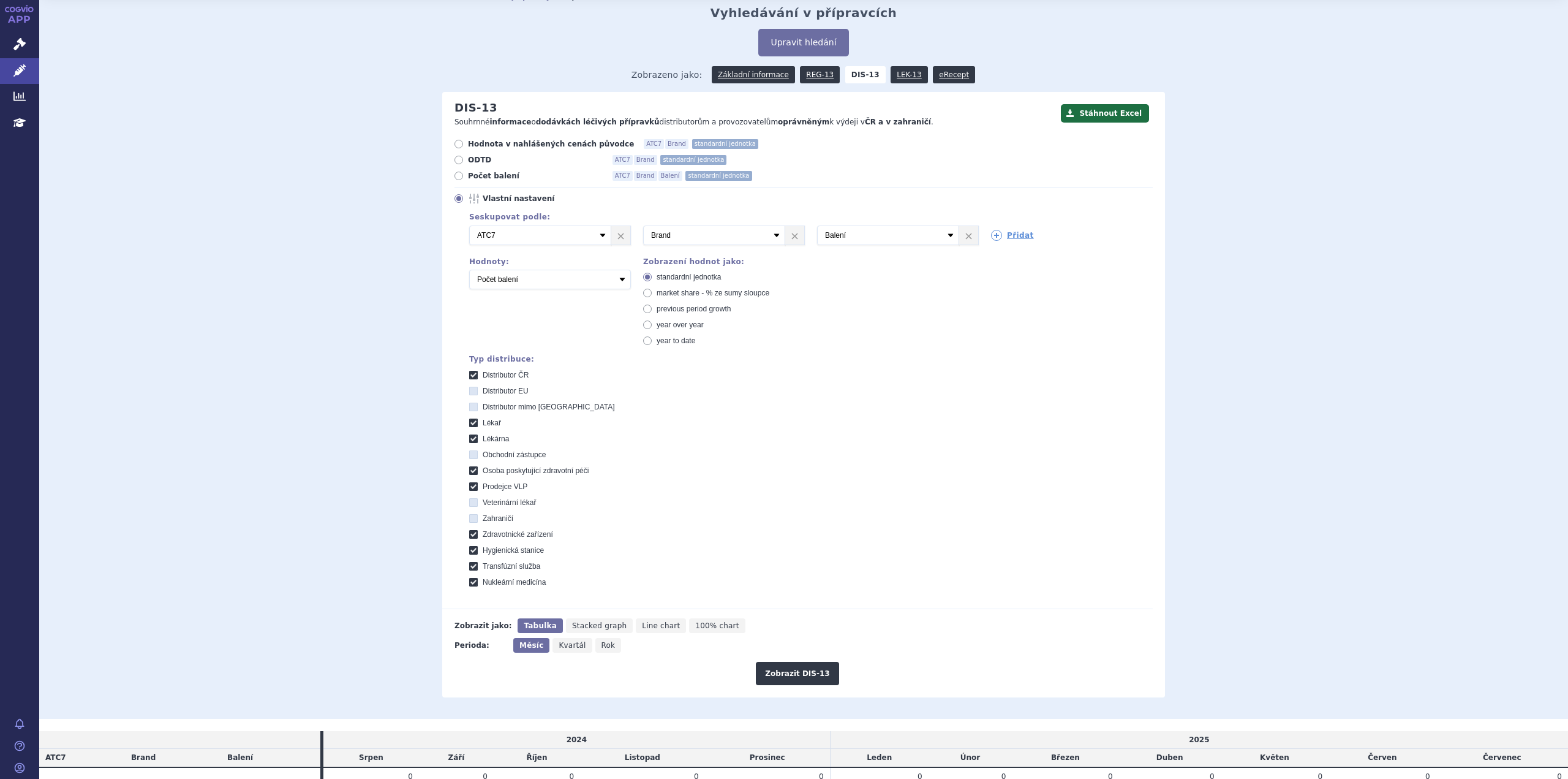
scroll to position [98, 0]
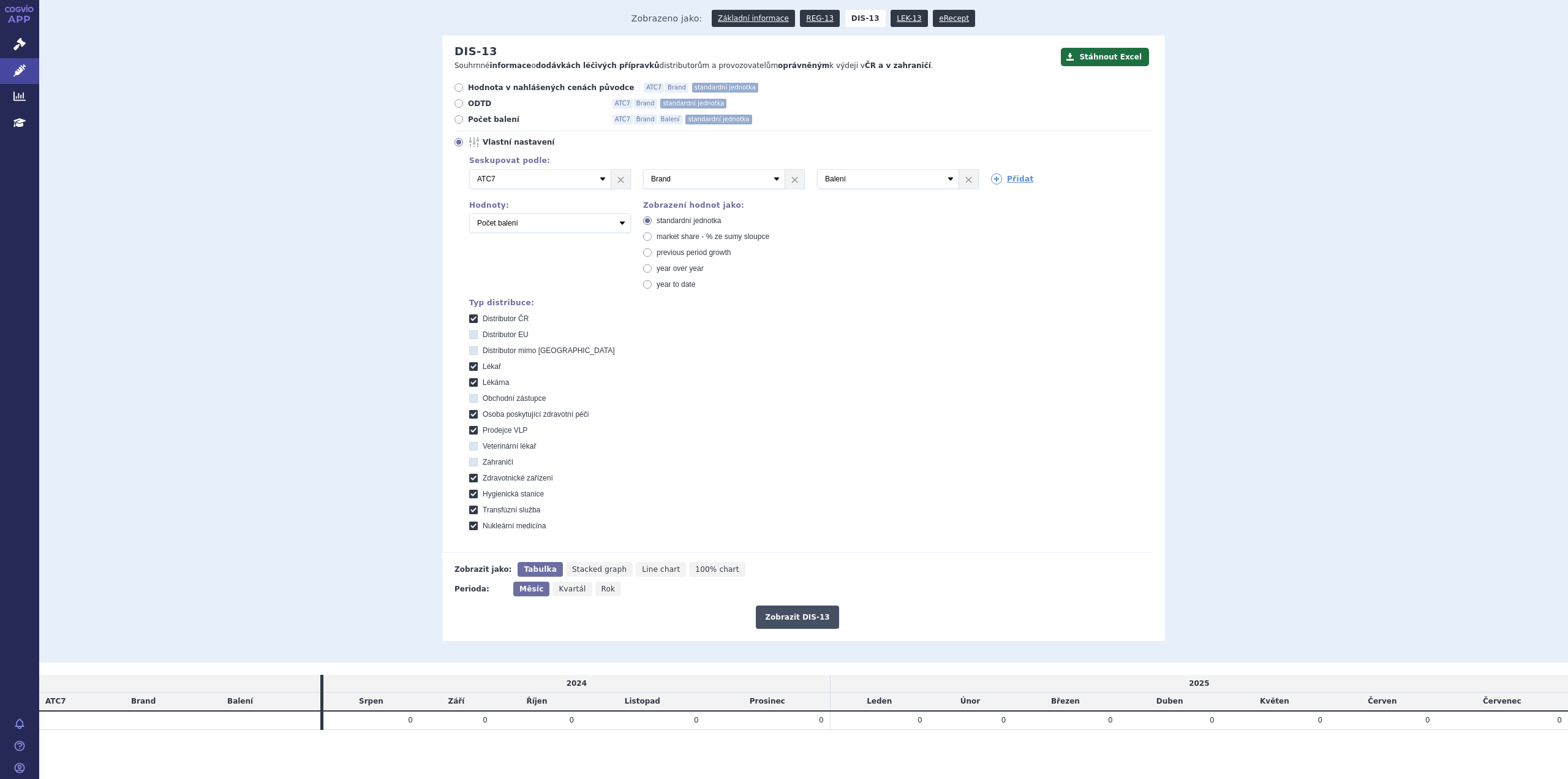
click at [783, 615] on button "Zobrazit DIS-13" at bounding box center [797, 617] width 83 height 23
click at [470, 335] on icon at bounding box center [474, 335] width 9 height 9
click at [470, 335] on EU "Distributor EU" at bounding box center [474, 336] width 8 height 8
checkbox EU "true"
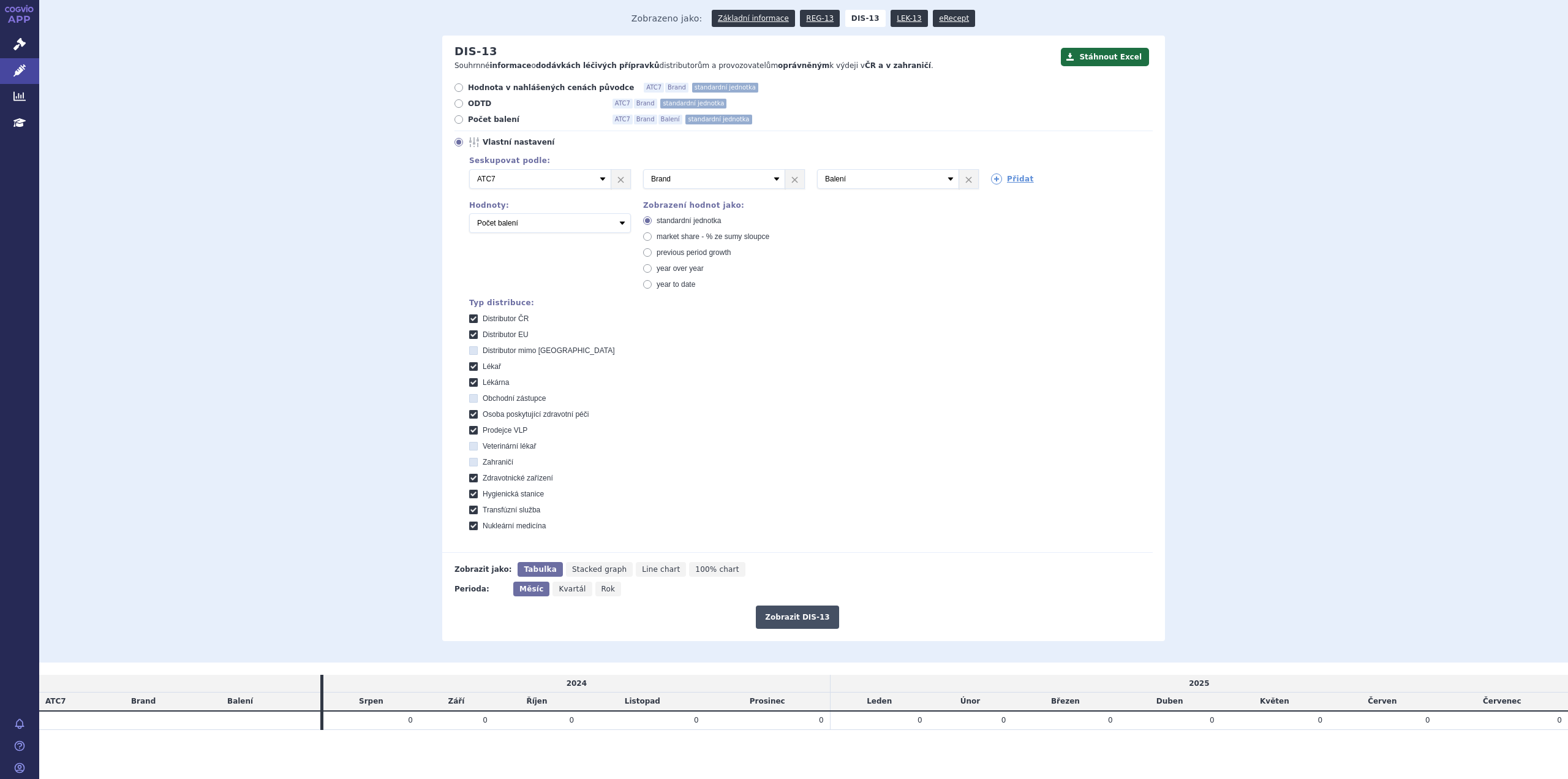
click at [795, 619] on button "Zobrazit DIS-13" at bounding box center [797, 617] width 83 height 23
click at [621, 222] on select "Počet balení Hodnota v nahlášených cenách původce [DIS-13] Hodnota ve vlastních…" at bounding box center [551, 223] width 162 height 19
select select "disExFactoryPrice"
click at [470, 213] on select "Počet balení Hodnota v nahlášených cenách původce [DIS-13] Hodnota ve vlastních…" at bounding box center [551, 223] width 162 height 19
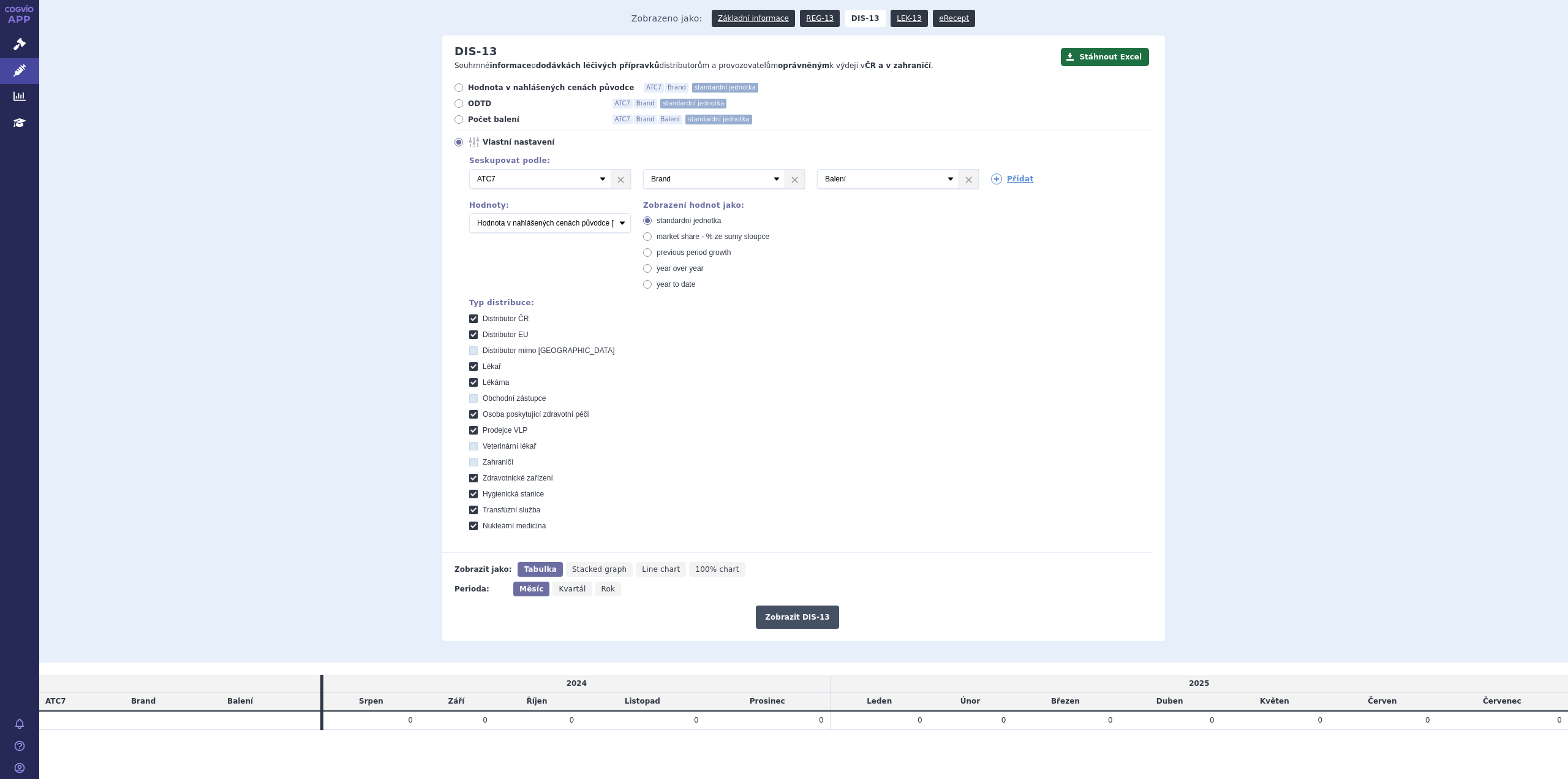
click at [793, 609] on button "Zobrazit DIS-13" at bounding box center [797, 617] width 83 height 23
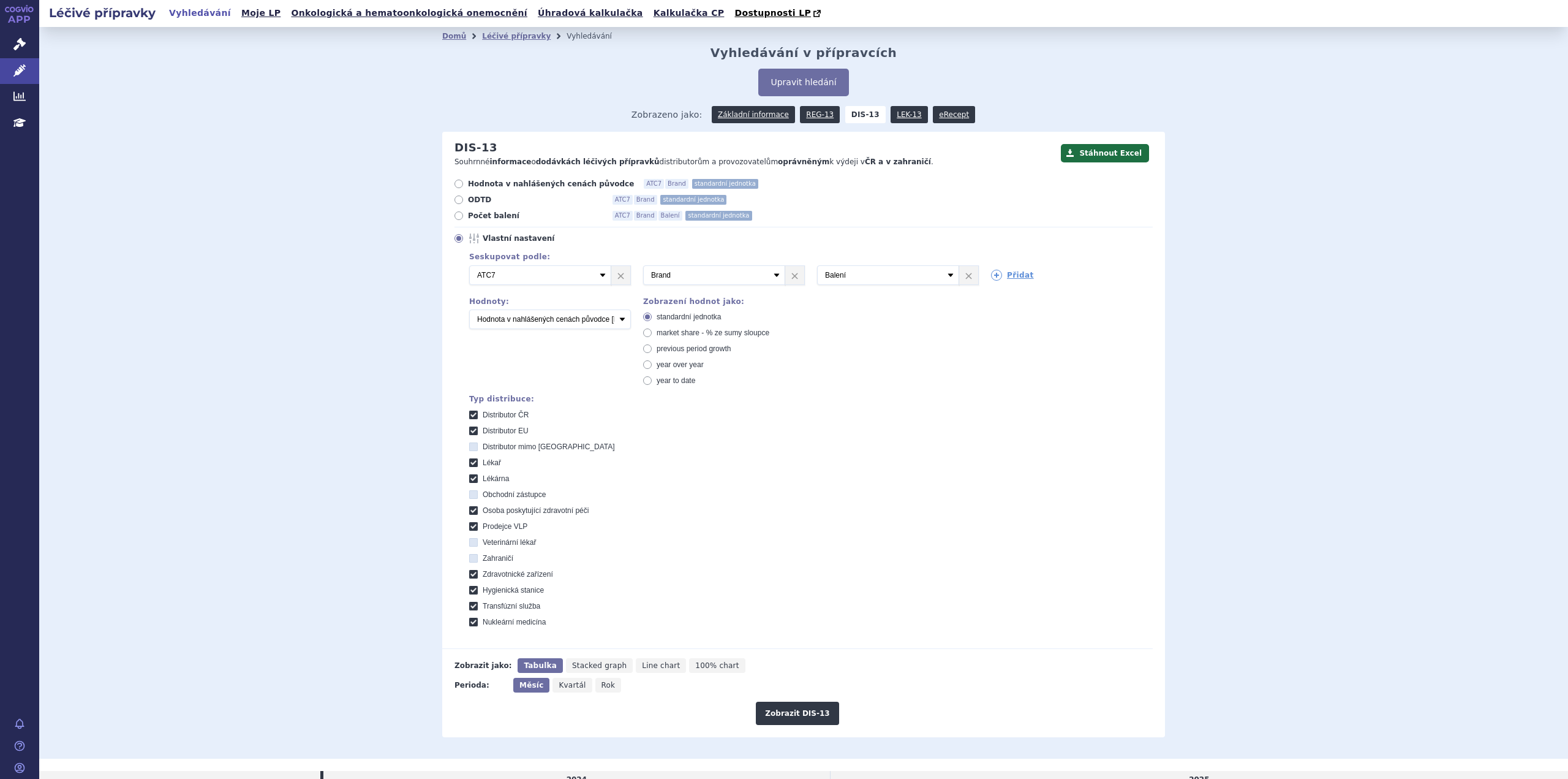
scroll to position [98, 0]
select select "disExFactoryPrice"
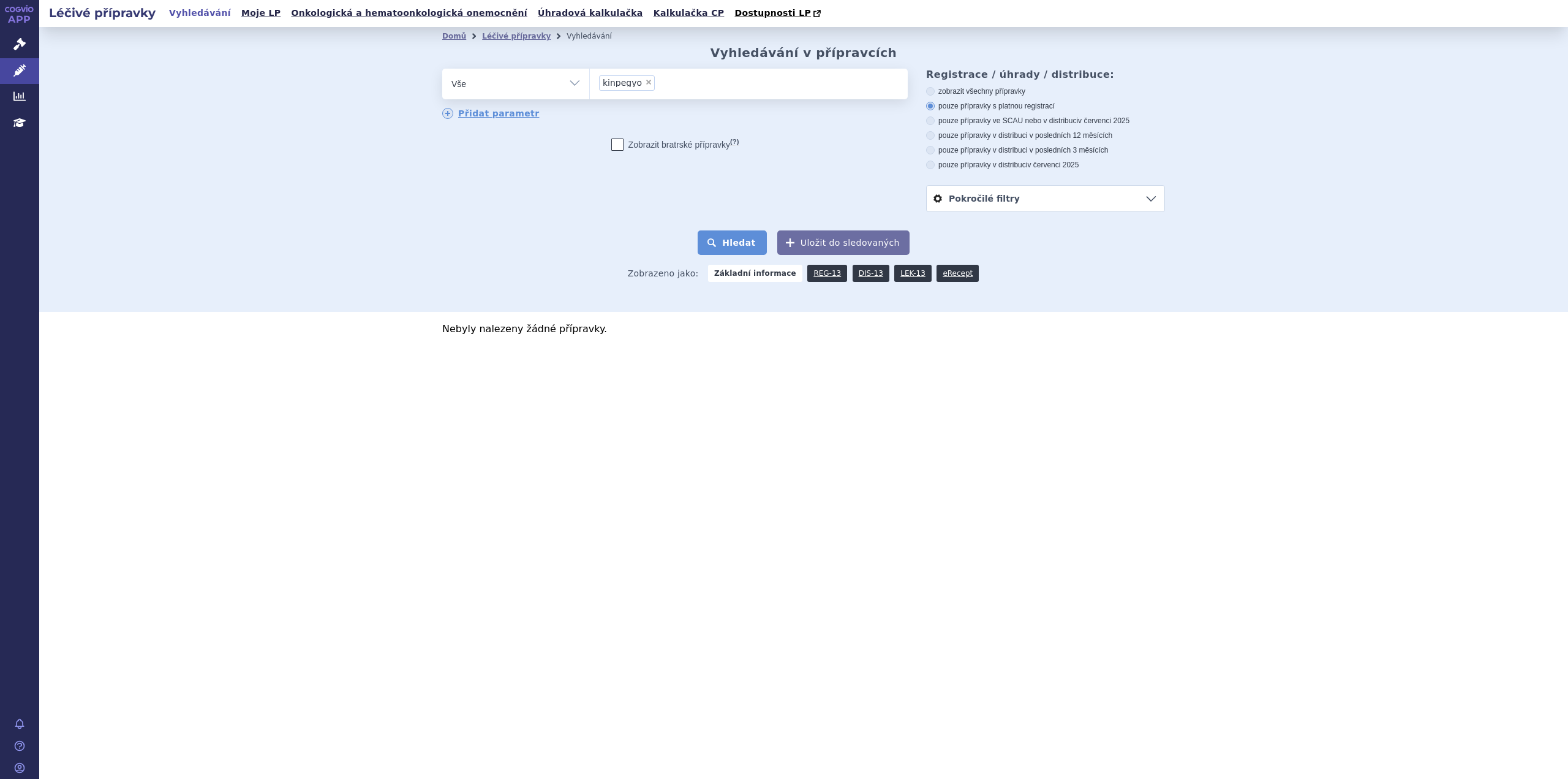
click at [749, 241] on button "Hledat" at bounding box center [732, 242] width 70 height 25
click at [747, 243] on button "Hledat" at bounding box center [732, 242] width 70 height 25
click at [628, 93] on ul "× kinpegyo" at bounding box center [749, 82] width 318 height 27
click at [590, 93] on select "kinpegyo" at bounding box center [589, 83] width 1 height 31
click at [630, 85] on span "kinpegyo" at bounding box center [622, 83] width 39 height 9
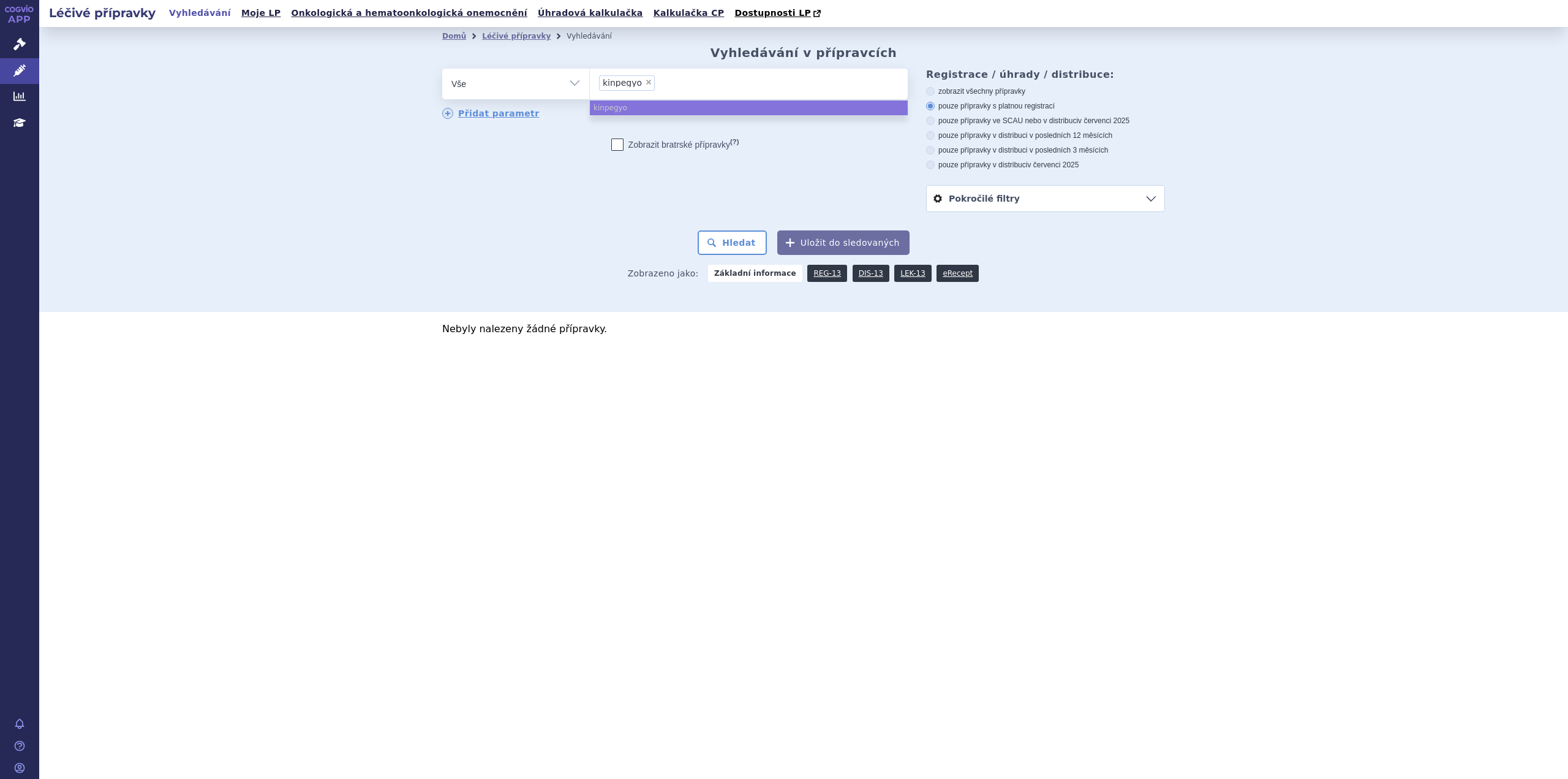
click at [590, 85] on select "kinpegyo" at bounding box center [589, 83] width 1 height 31
click at [645, 84] on span "×" at bounding box center [648, 82] width 7 height 7
click at [590, 84] on select "kinpegyo" at bounding box center [589, 83] width 1 height 31
select select
type input "ki"
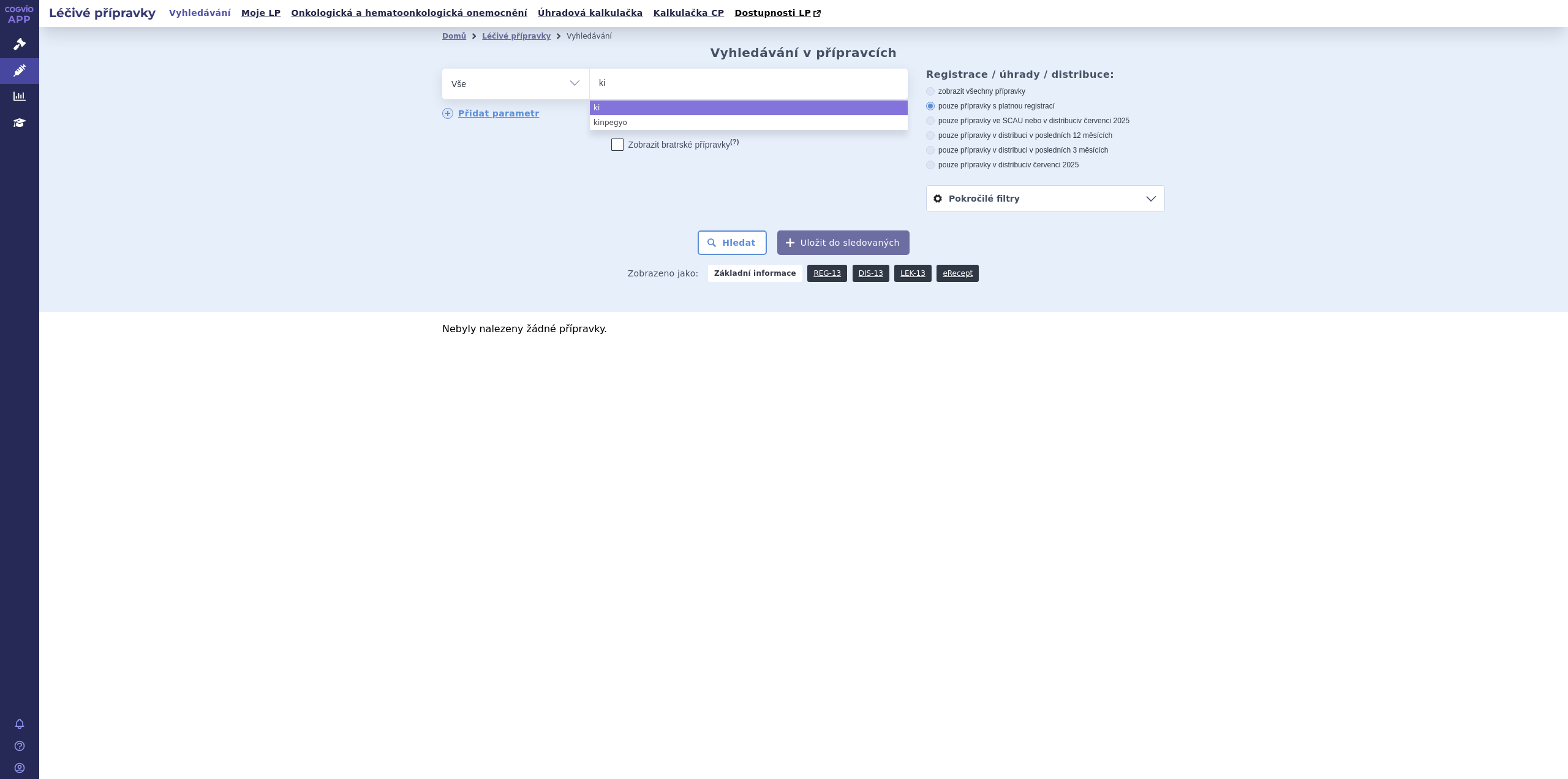
type input "kin"
type input "kinp"
type input "kinpe"
type input "kinpey"
type input "kinpeyg"
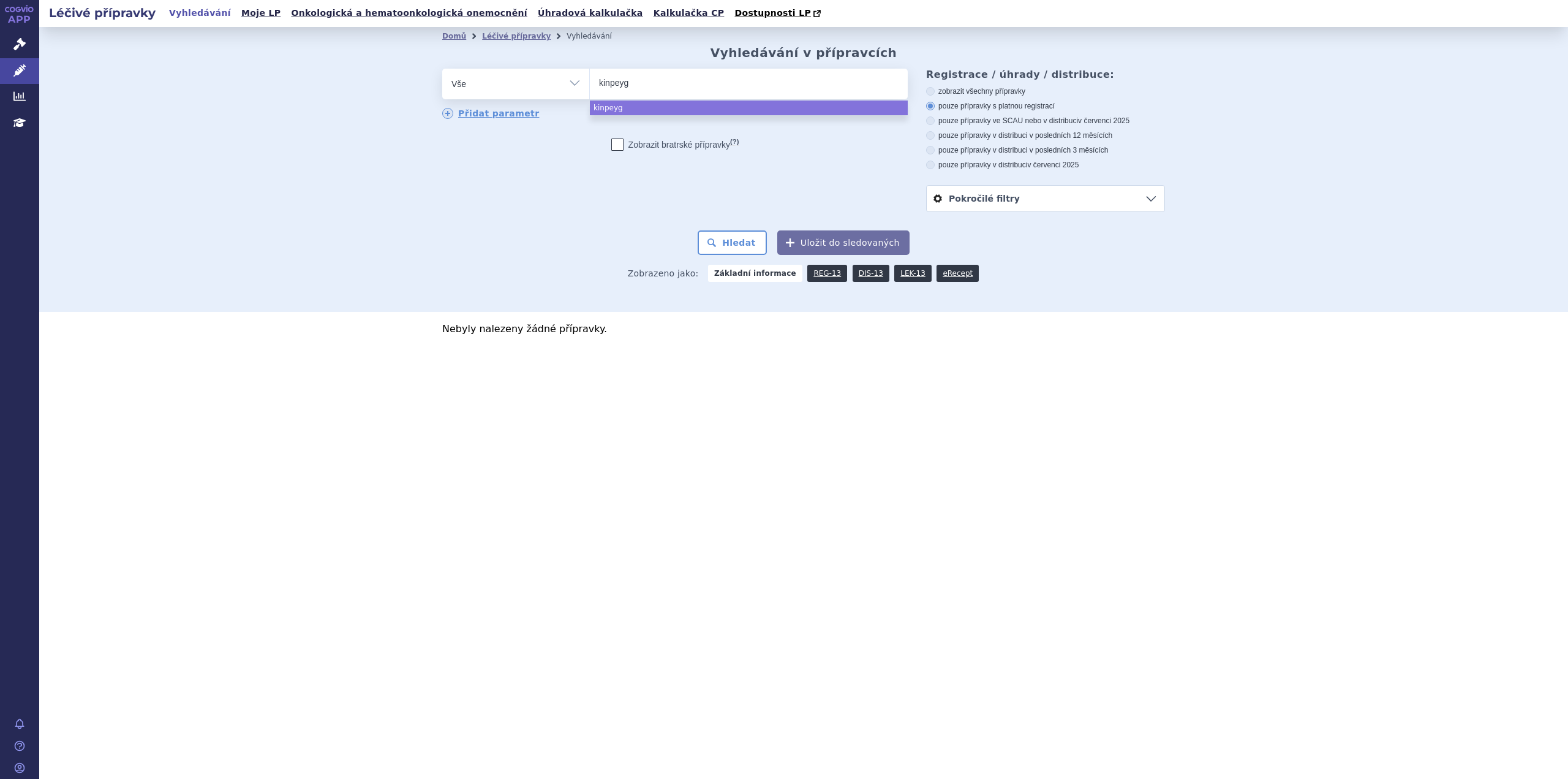
type input "kinpeygo"
select select "kinpeygo"
click at [748, 236] on button "Hledat" at bounding box center [732, 242] width 70 height 25
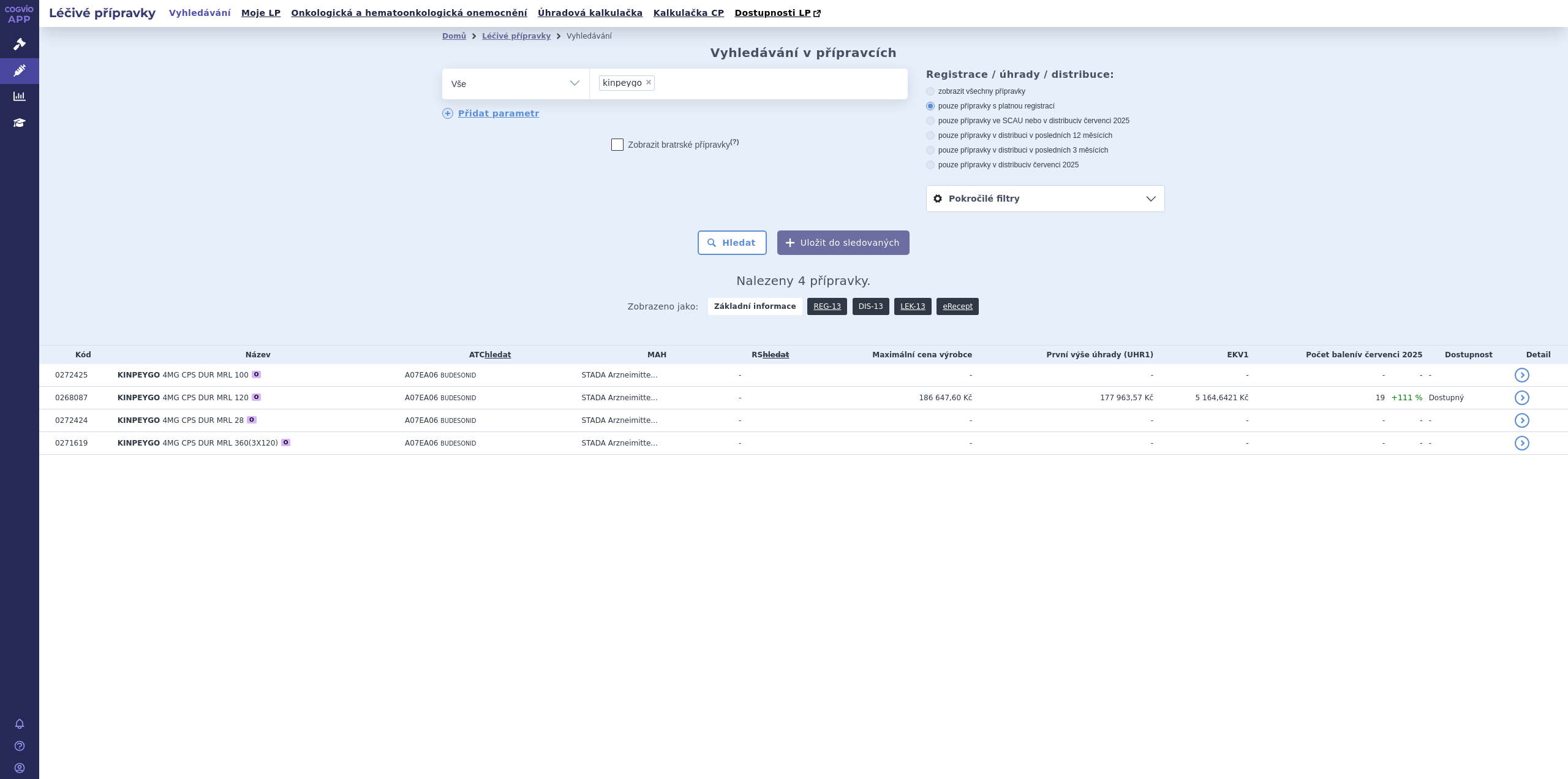
click at [862, 307] on link "DIS-13" at bounding box center [871, 306] width 37 height 17
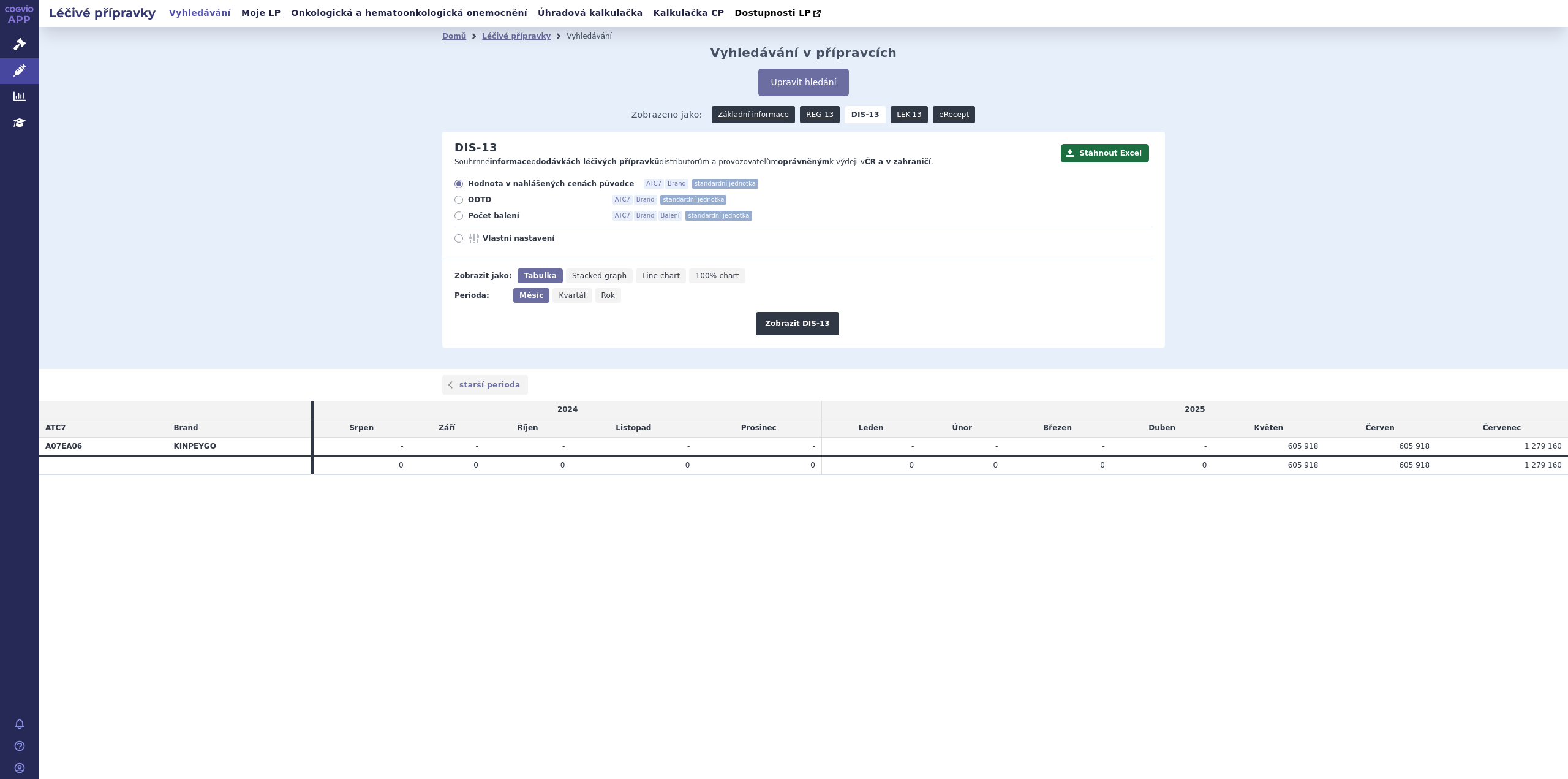
click at [458, 241] on icon at bounding box center [459, 239] width 9 height 9
click at [458, 241] on input "Vlastní nastavení" at bounding box center [459, 240] width 8 height 8
radio input "true"
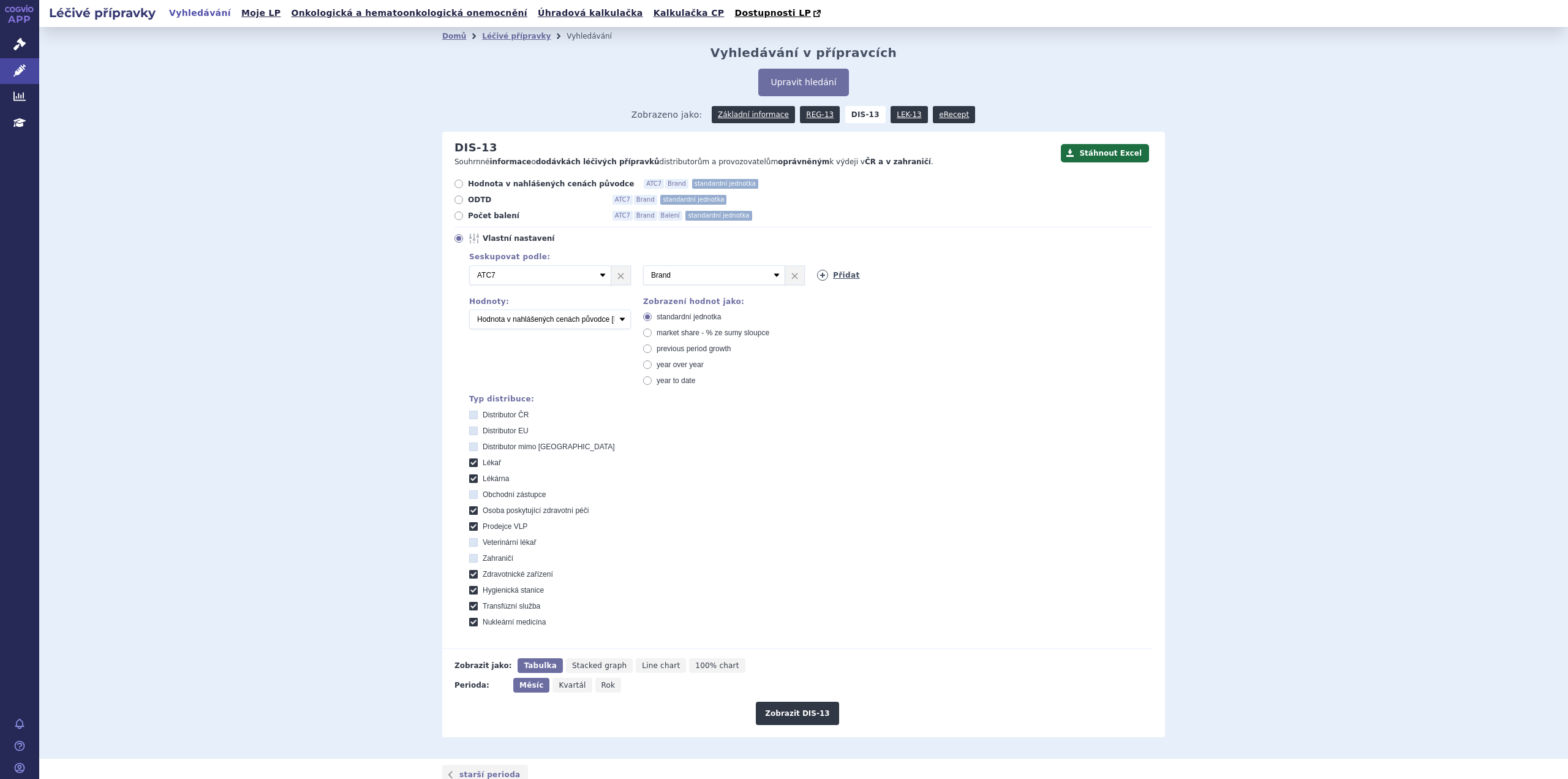
click at [817, 274] on icon at bounding box center [823, 275] width 11 height 11
drag, startPoint x: 946, startPoint y: 276, endPoint x: 940, endPoint y: 284, distance: 10.0
click at [946, 276] on select "Vyberte groupování ATC3 ATC5 ATC7 Brand Balení SÚKL kód MAH VPOIS Referenční sk…" at bounding box center [888, 275] width 142 height 19
select select "package"
click at [817, 266] on select "Vyberte groupování ATC3 ATC5 ATC7 Brand Balení SÚKL kód MAH VPOIS Referenční sk…" at bounding box center [888, 275] width 142 height 19
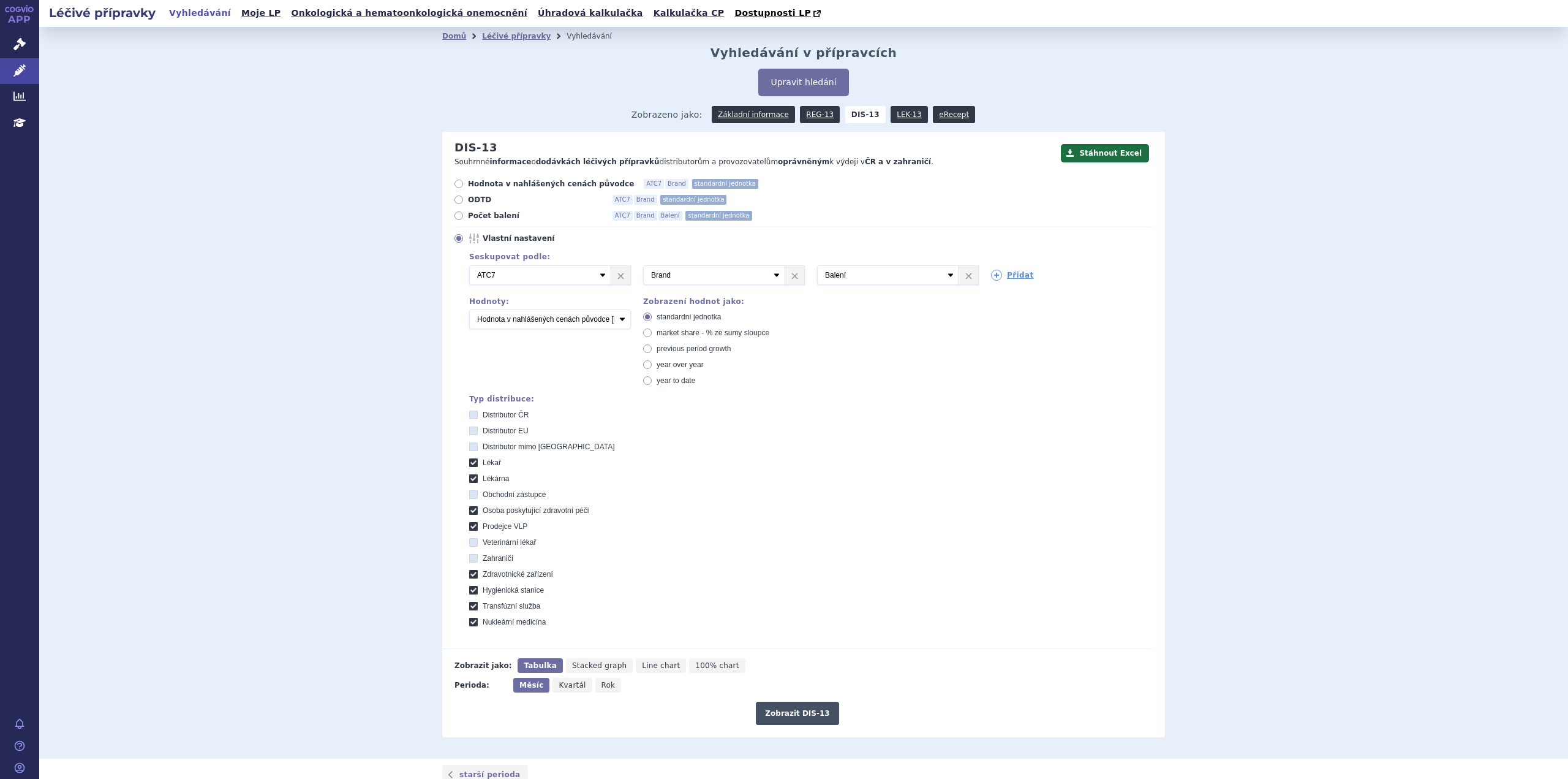
click at [794, 716] on button "Zobrazit DIS-13" at bounding box center [797, 713] width 83 height 23
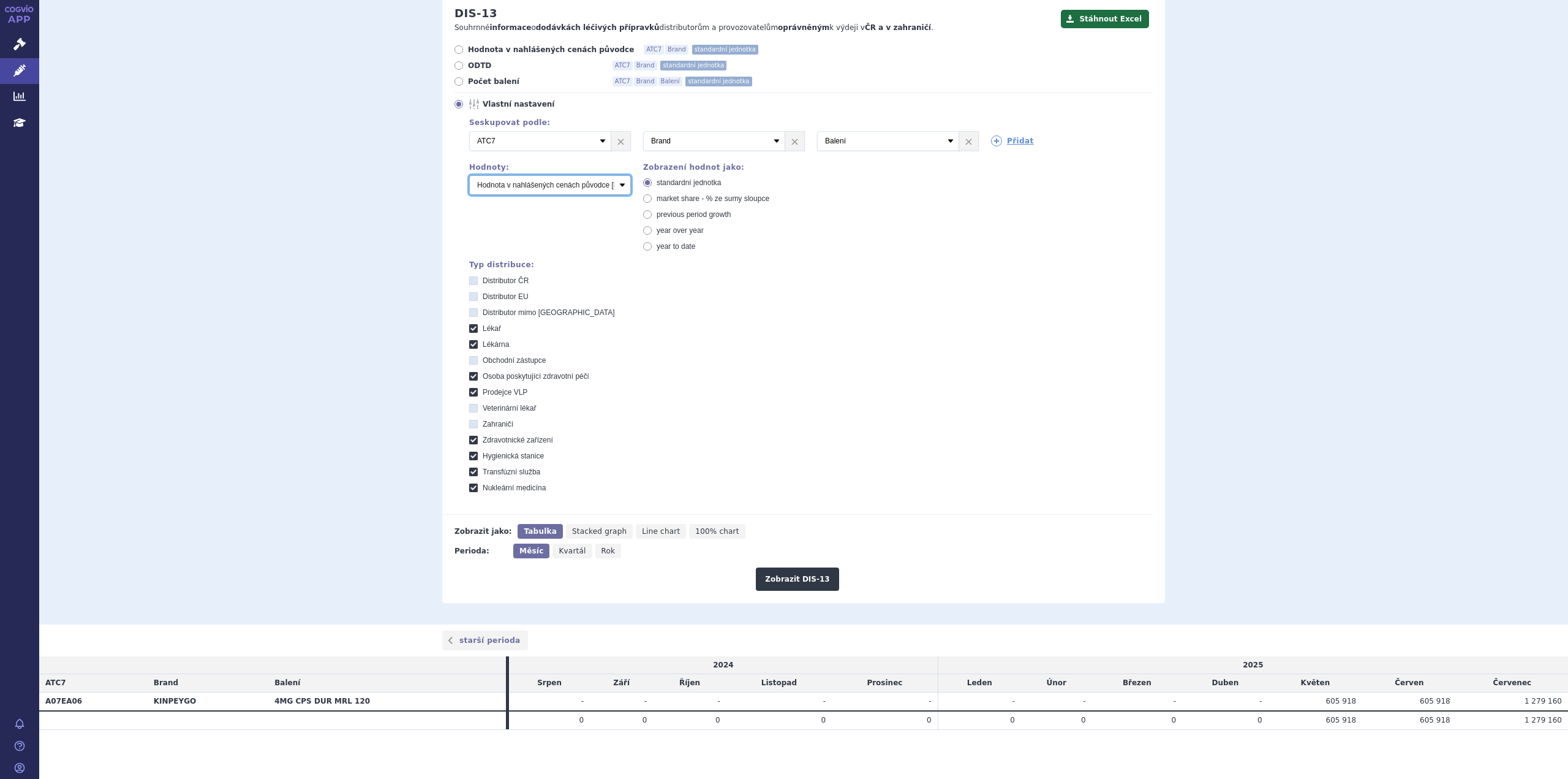
click at [619, 186] on select "Počet balení Hodnota v nahlášených cenách původce [DIS-13] Hodnota ve vlastních…" at bounding box center [551, 185] width 162 height 19
select select "packages"
click at [470, 175] on select "Počet balení Hodnota v nahlášených cenách původce [DIS-13] Hodnota ve vlastních…" at bounding box center [551, 185] width 162 height 19
click at [789, 582] on button "Zobrazit DIS-13" at bounding box center [797, 579] width 83 height 23
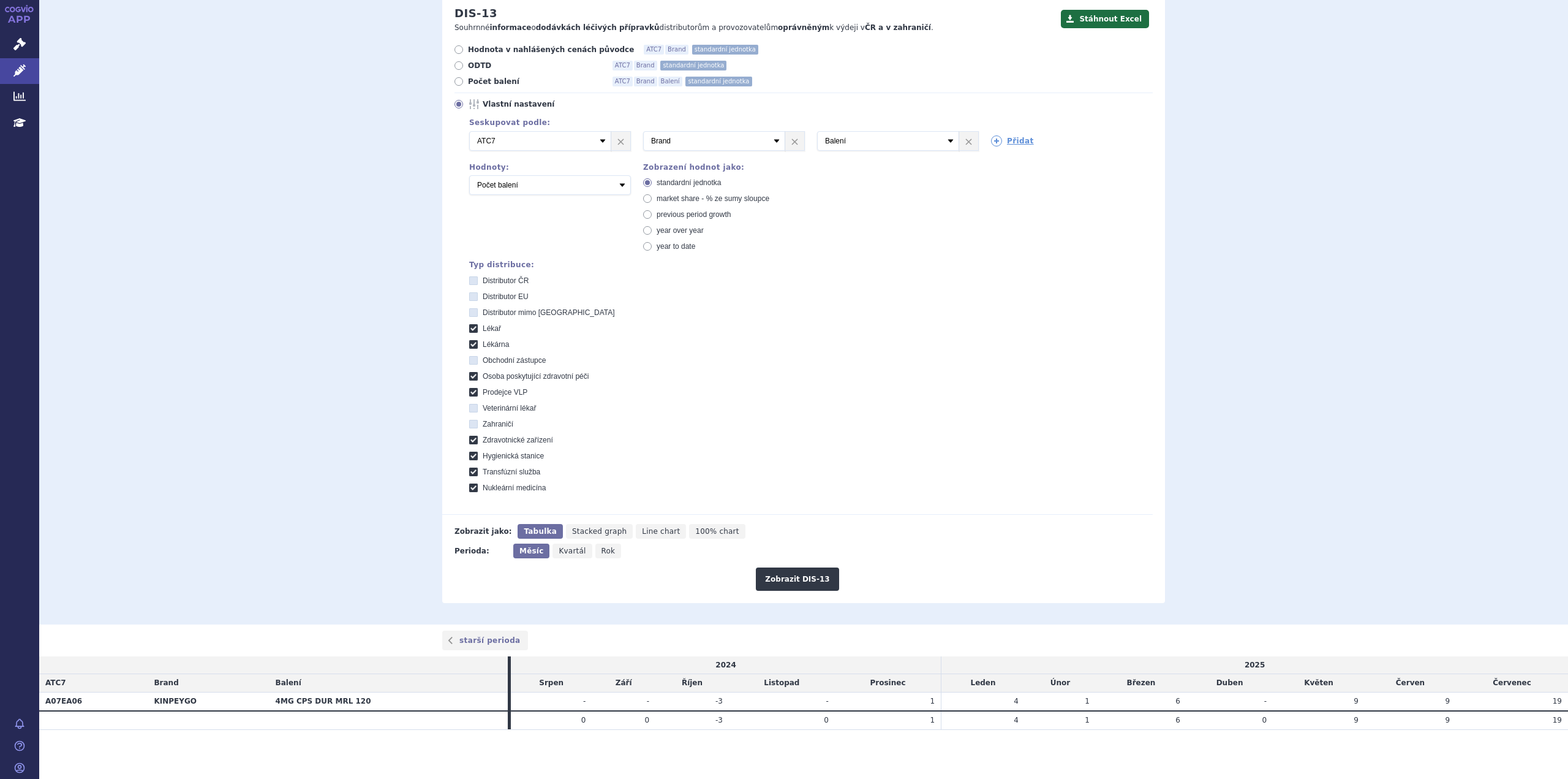
drag, startPoint x: 972, startPoint y: 705, endPoint x: 1044, endPoint y: 707, distance: 72.0
click at [1083, 705] on tr "A07EA06 KINPEYGO 4MG CPS DUR MRL 120 - - -3 - 1 4 1" at bounding box center [802, 701] width 1528 height 19
click at [961, 709] on td "4" at bounding box center [983, 701] width 84 height 19
click at [1094, 17] on button "Stáhnout Excel" at bounding box center [1105, 19] width 88 height 19
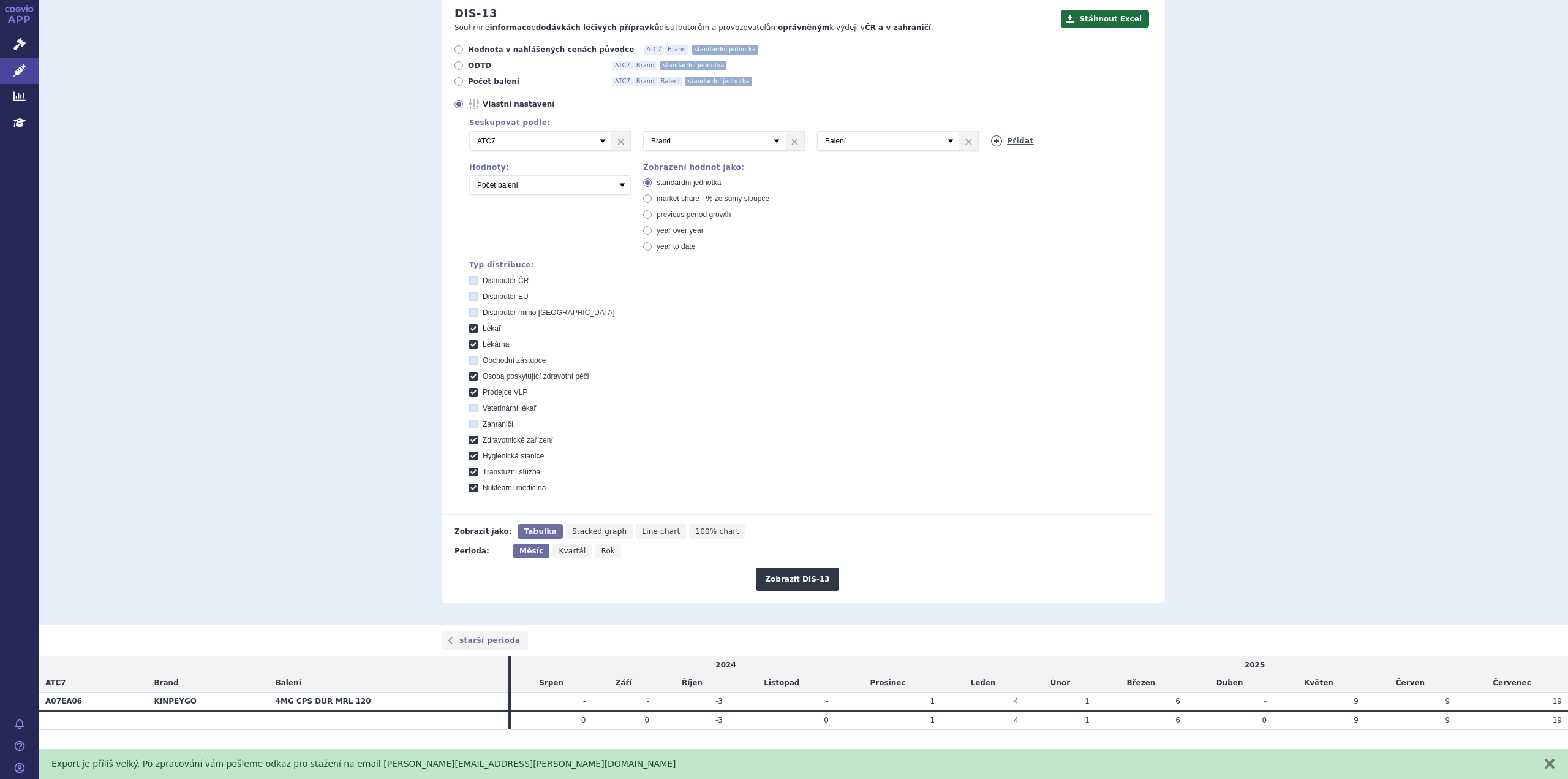
click at [995, 142] on icon at bounding box center [996, 141] width 11 height 11
click at [1119, 140] on select "Vyberte groupování ATC3 ATC5 ATC7 Brand Balení SÚKL kód MAH VPOIS Referenční sk…" at bounding box center [1061, 141] width 142 height 19
select select "vpois"
click at [991, 131] on select "Vyberte groupování ATC3 ATC5 ATC7 Brand Balení SÚKL kód MAH VPOIS Referenční sk…" at bounding box center [1061, 141] width 142 height 19
click at [782, 577] on button "Zobrazit DIS-13" at bounding box center [797, 579] width 83 height 23
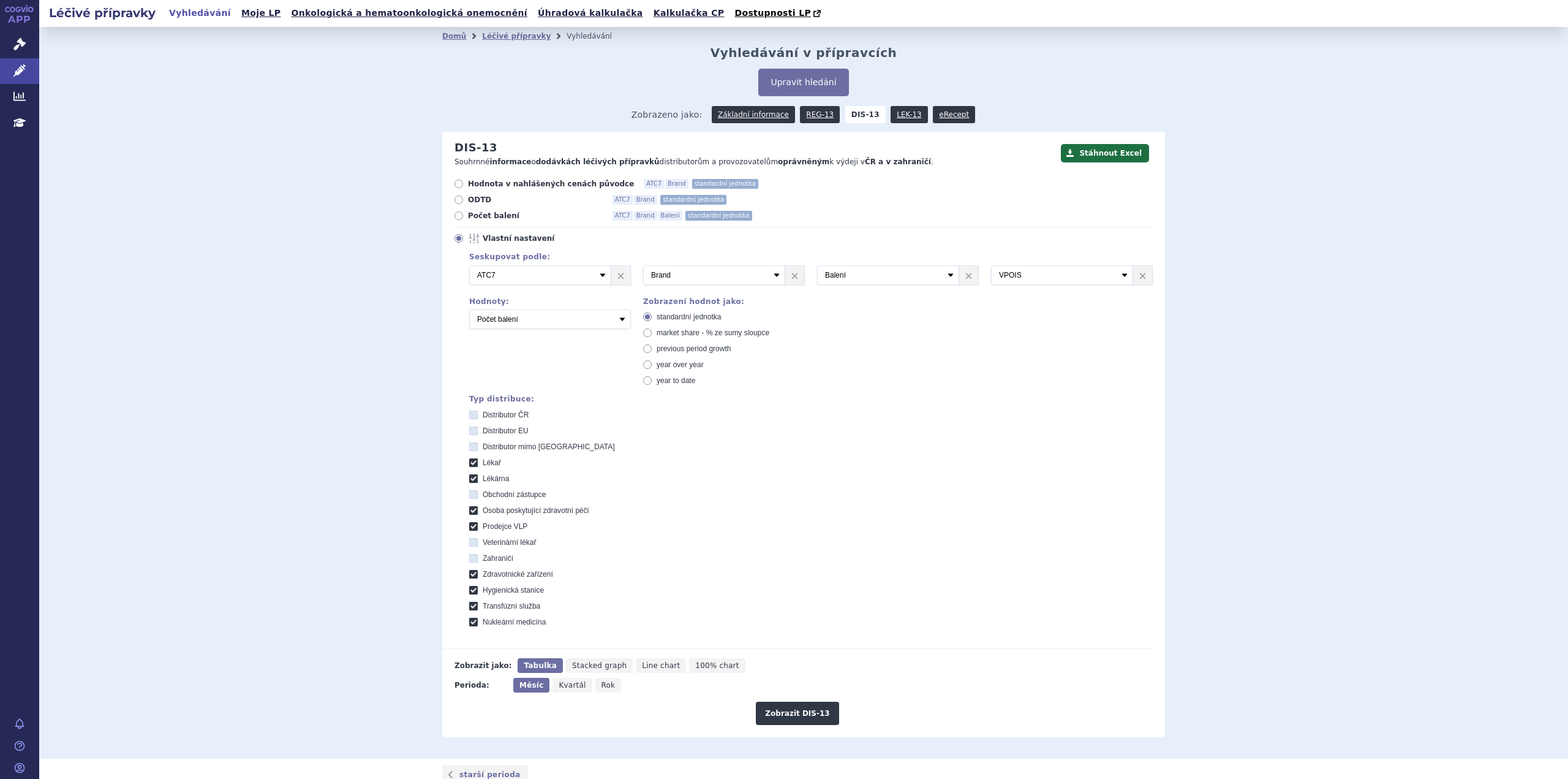
scroll to position [135, 0]
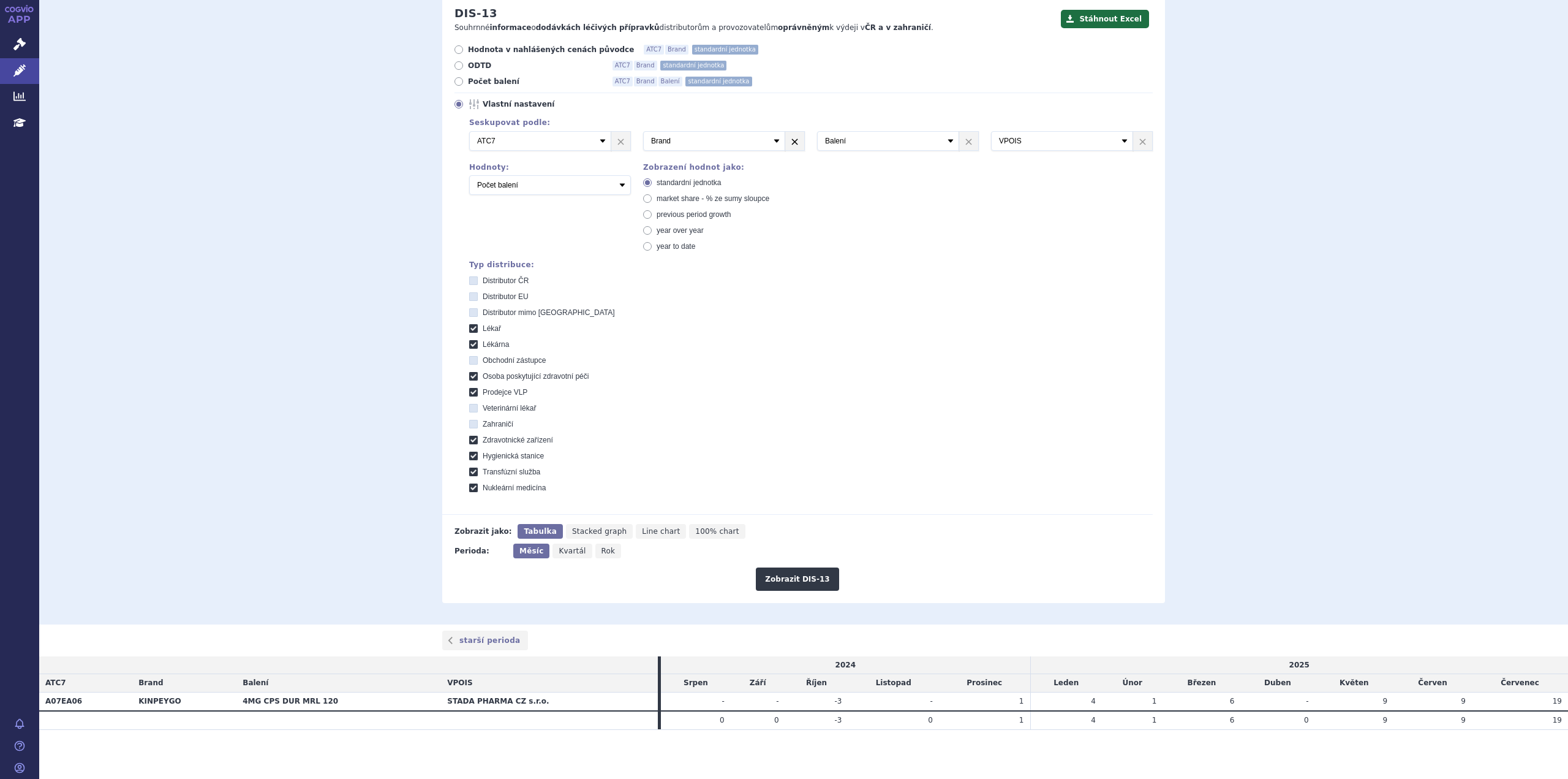
click at [618, 144] on link "×" at bounding box center [621, 140] width 19 height 19
click at [600, 140] on select "Vyberte groupování ATC3 ATC5 ATC7 Brand Balení SÚKL kód MAH VPOIS Referenční sk…" at bounding box center [540, 141] width 142 height 19
select select "mah"
click at [470, 131] on select "Vyberte groupování ATC3 ATC5 ATC7 Brand Balení SÚKL kód MAH VPOIS Referenční sk…" at bounding box center [540, 141] width 142 height 19
click at [773, 572] on button "Zobrazit DIS-13" at bounding box center [797, 579] width 83 height 23
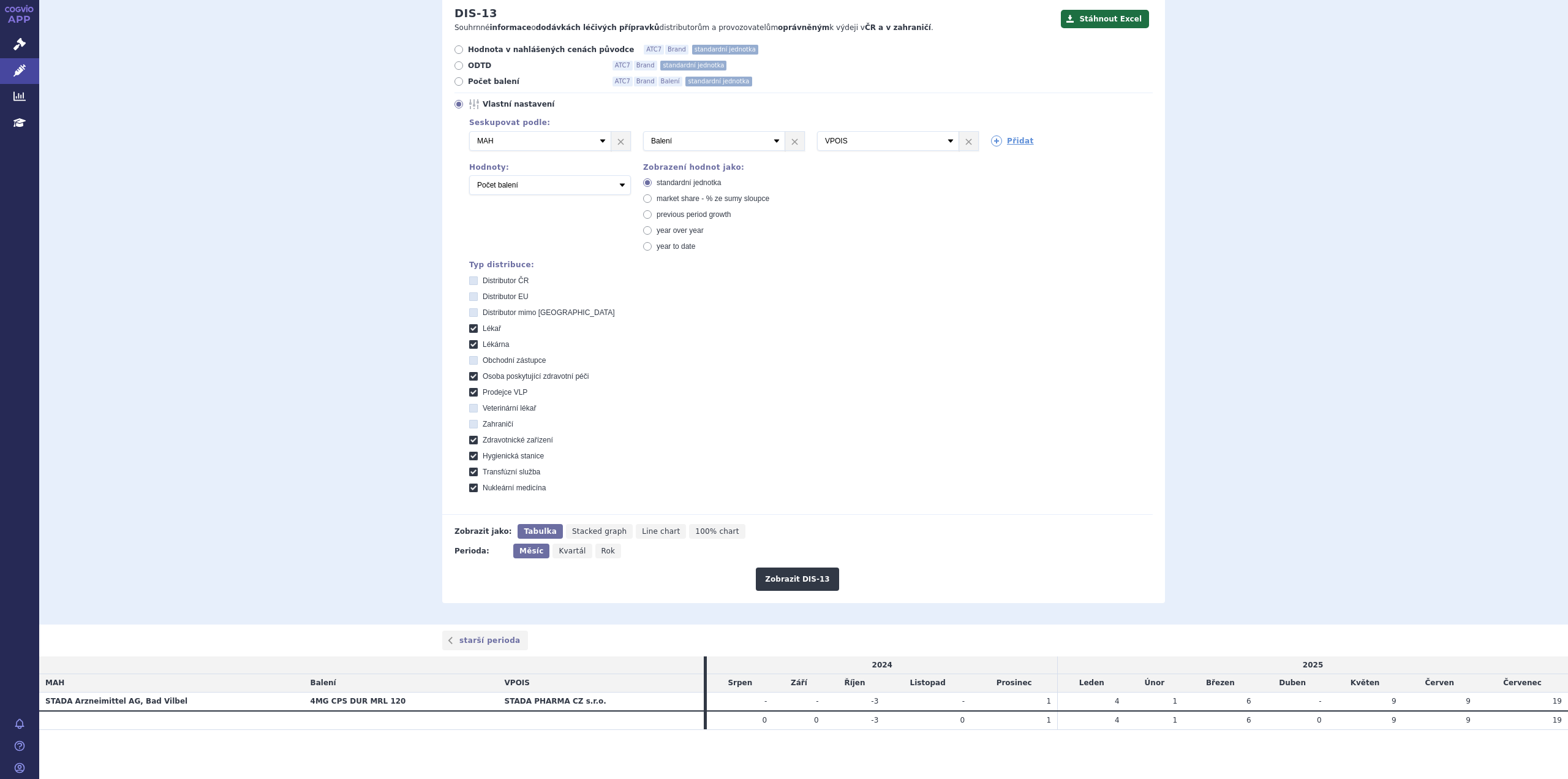
scroll to position [135, 0]
click at [618, 141] on link "×" at bounding box center [621, 140] width 19 height 19
click at [600, 142] on select "Vyberte groupování ATC3 ATC5 ATC7 Brand Balení SÚKL kód MAH VPOIS Referenční sk…" at bounding box center [540, 141] width 142 height 19
select select "atc7"
click at [470, 131] on select "Vyberte groupování ATC3 ATC5 ATC7 Brand Balení SÚKL kód MAH VPOIS Referenční sk…" at bounding box center [540, 141] width 142 height 19
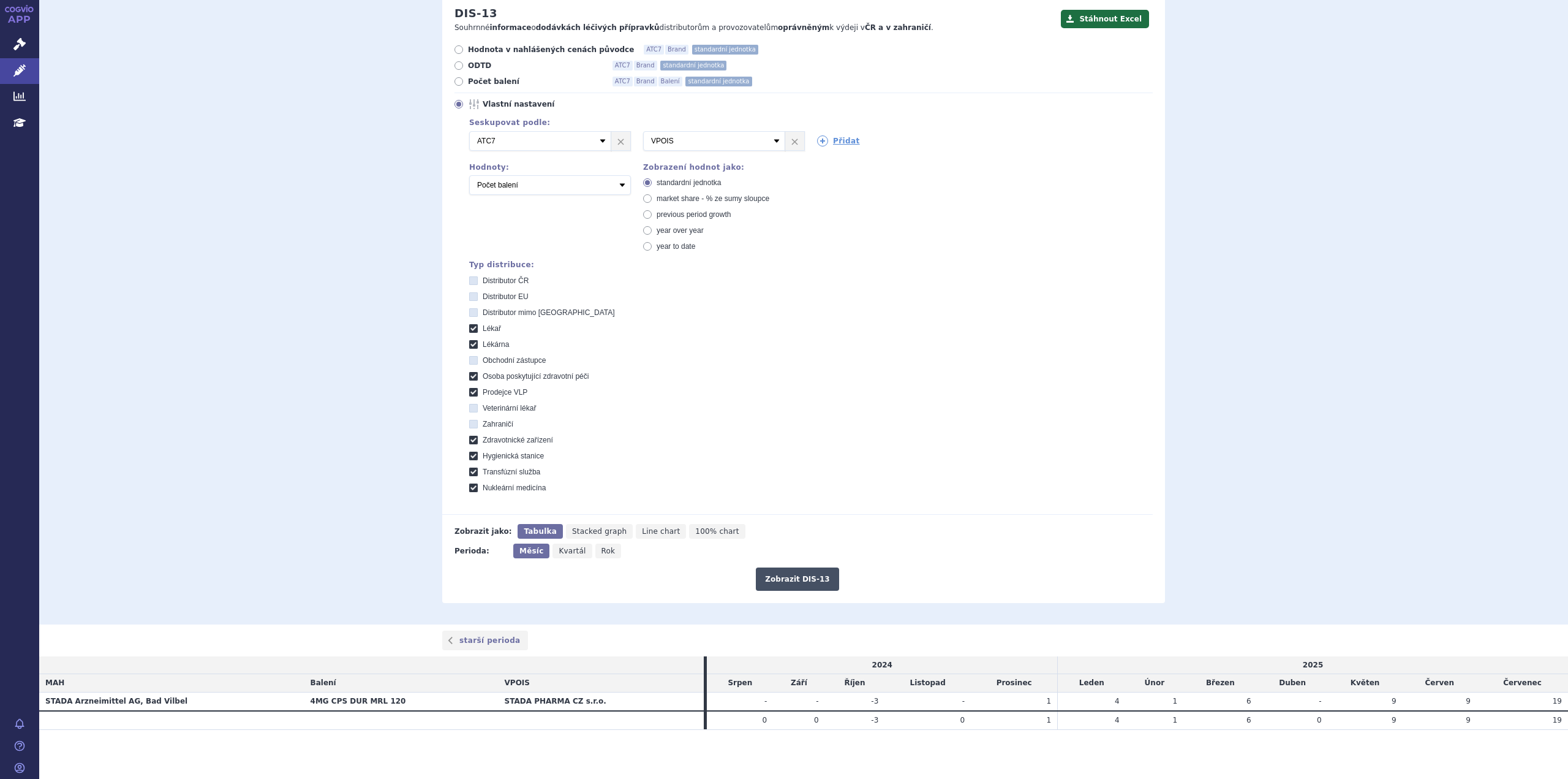
click at [765, 580] on button "Zobrazit DIS-13" at bounding box center [797, 579] width 83 height 23
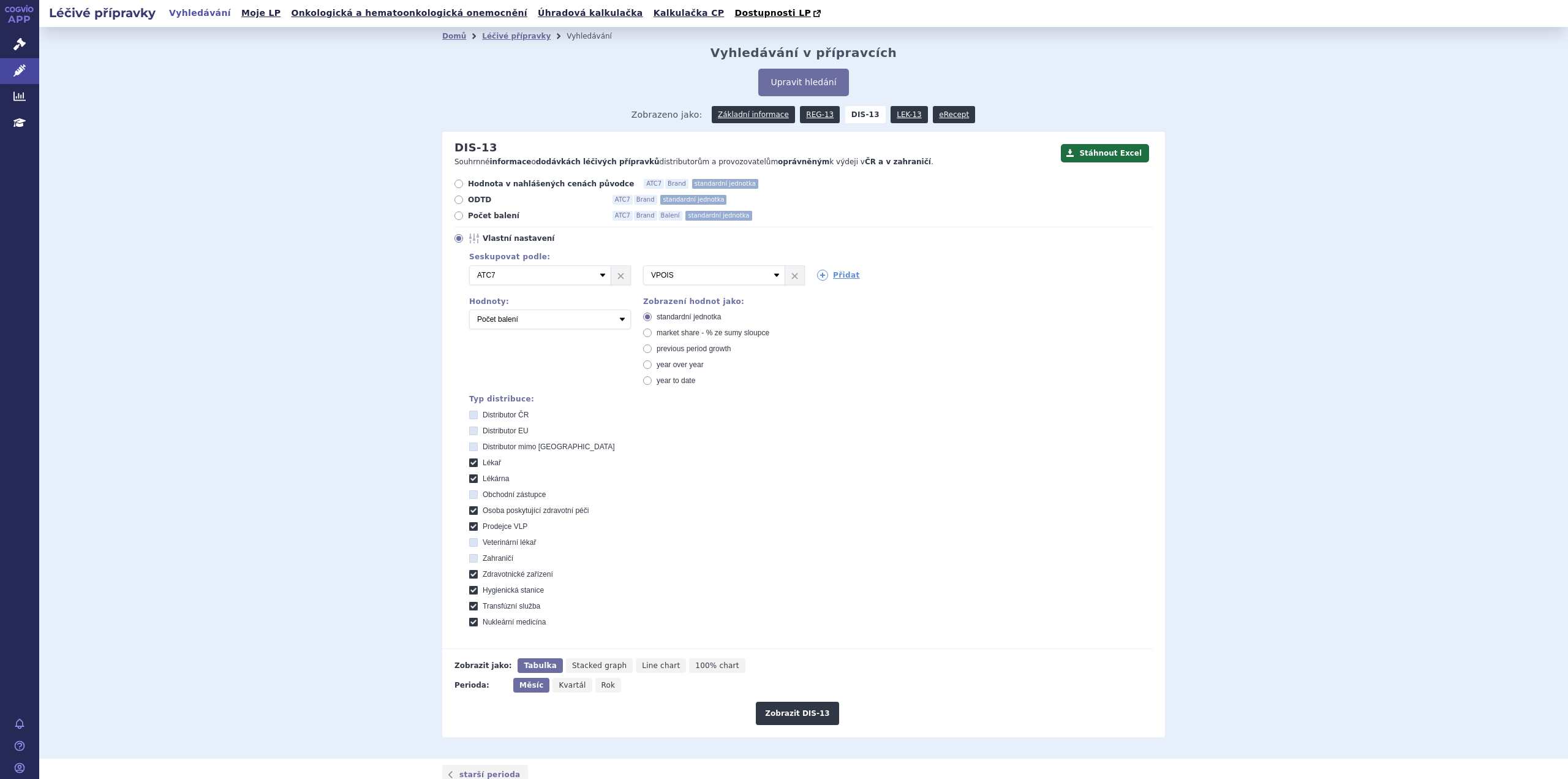
scroll to position [135, 0]
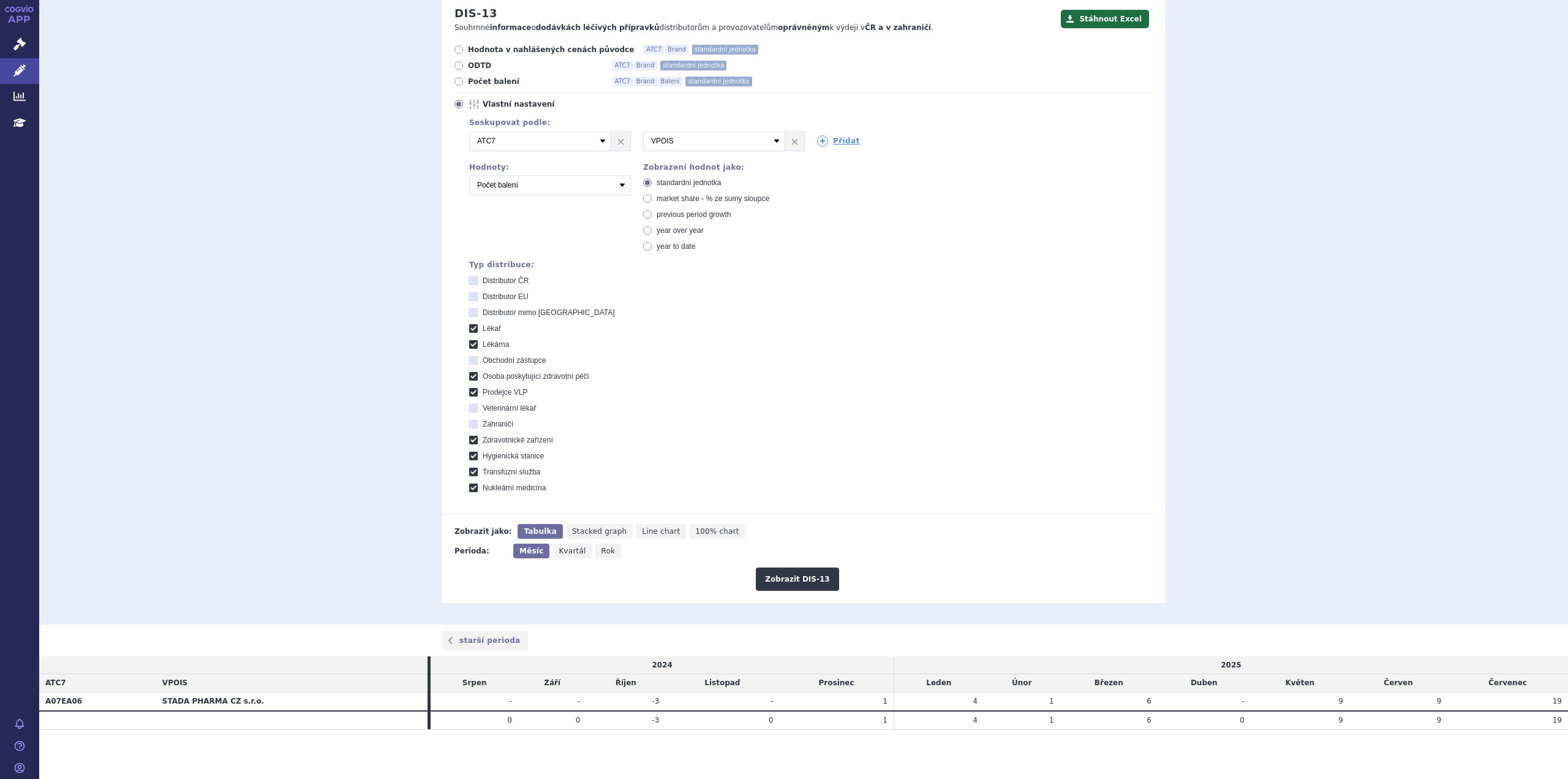
click at [337, 550] on div "Domů Léčivé přípravky Vyhledávání Vyhledávání v přípravcích Upravit hledání ods…" at bounding box center [802, 258] width 1528 height 731
click at [616, 183] on select "Počet balení Hodnota v nahlášených cenách původce [DIS-13] Hodnota ve vlastních…" at bounding box center [551, 185] width 162 height 19
select select "disExFactoryPrice"
click at [470, 175] on select "Počet balení Hodnota v nahlášených cenách původce [DIS-13] Hodnota ve vlastních…" at bounding box center [551, 185] width 162 height 19
click at [808, 580] on button "Zobrazit DIS-13" at bounding box center [797, 579] width 83 height 23
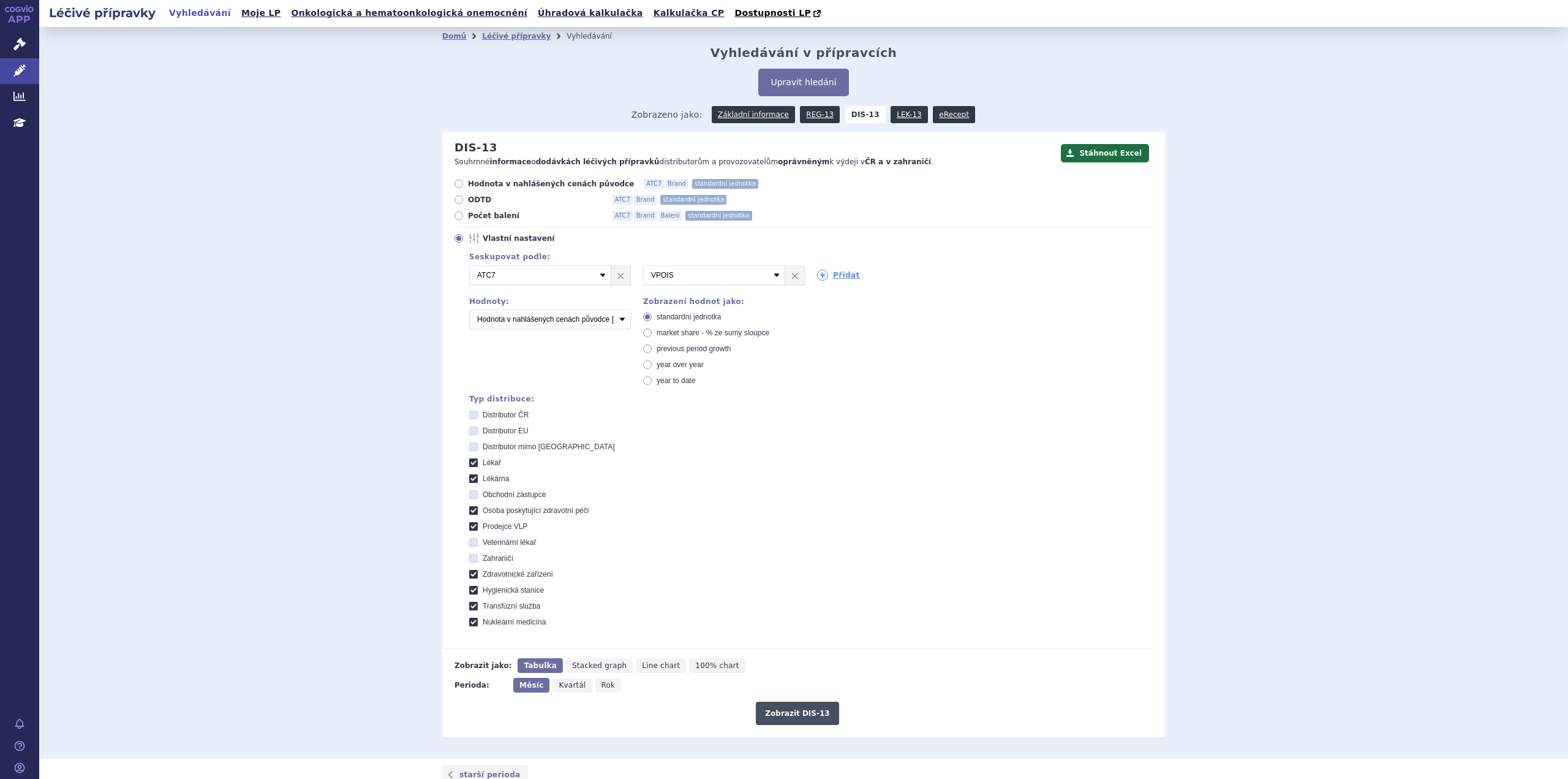
click at [795, 713] on button "Zobrazit DIS-13" at bounding box center [797, 713] width 83 height 23
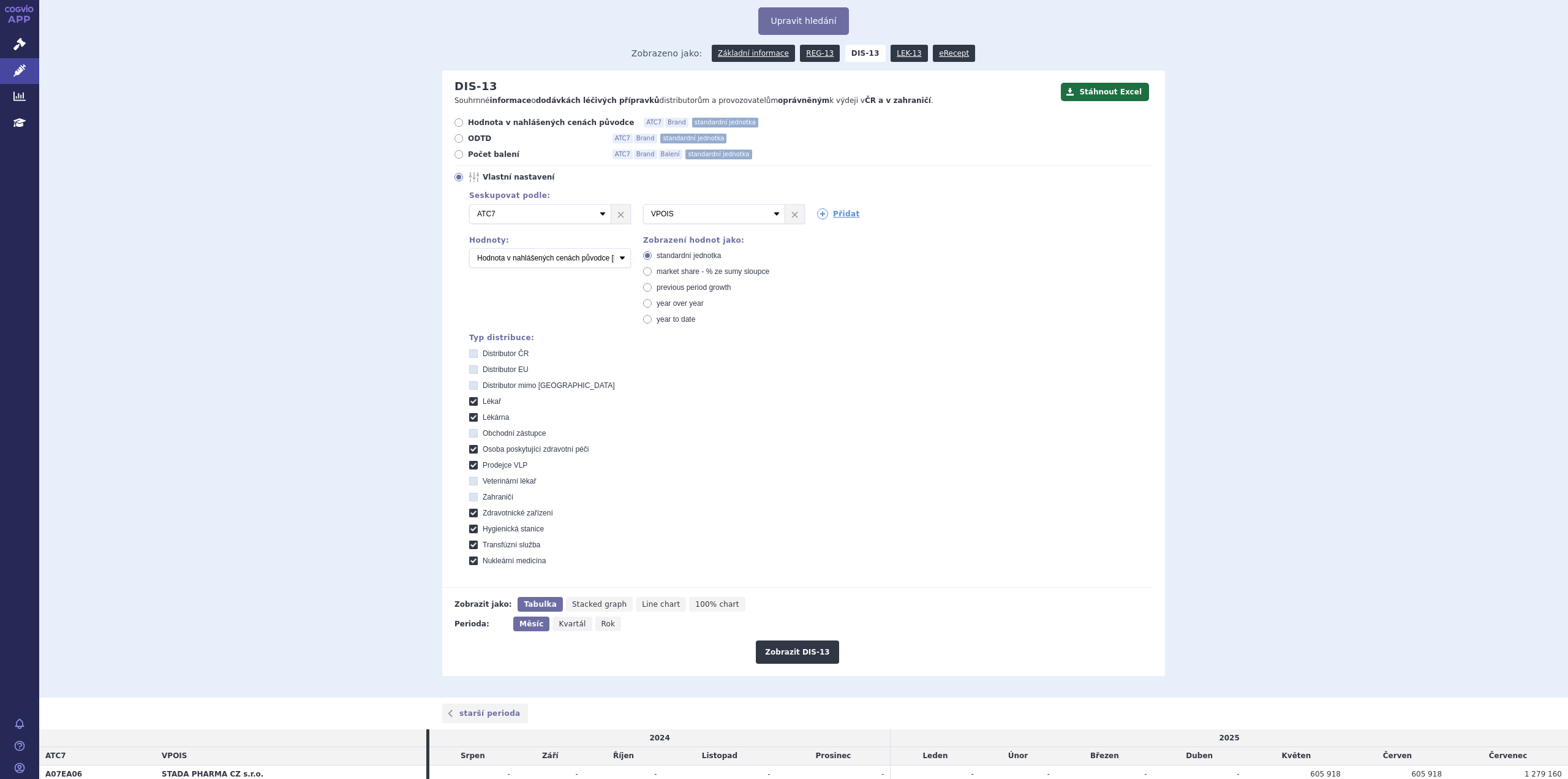
scroll to position [135, 0]
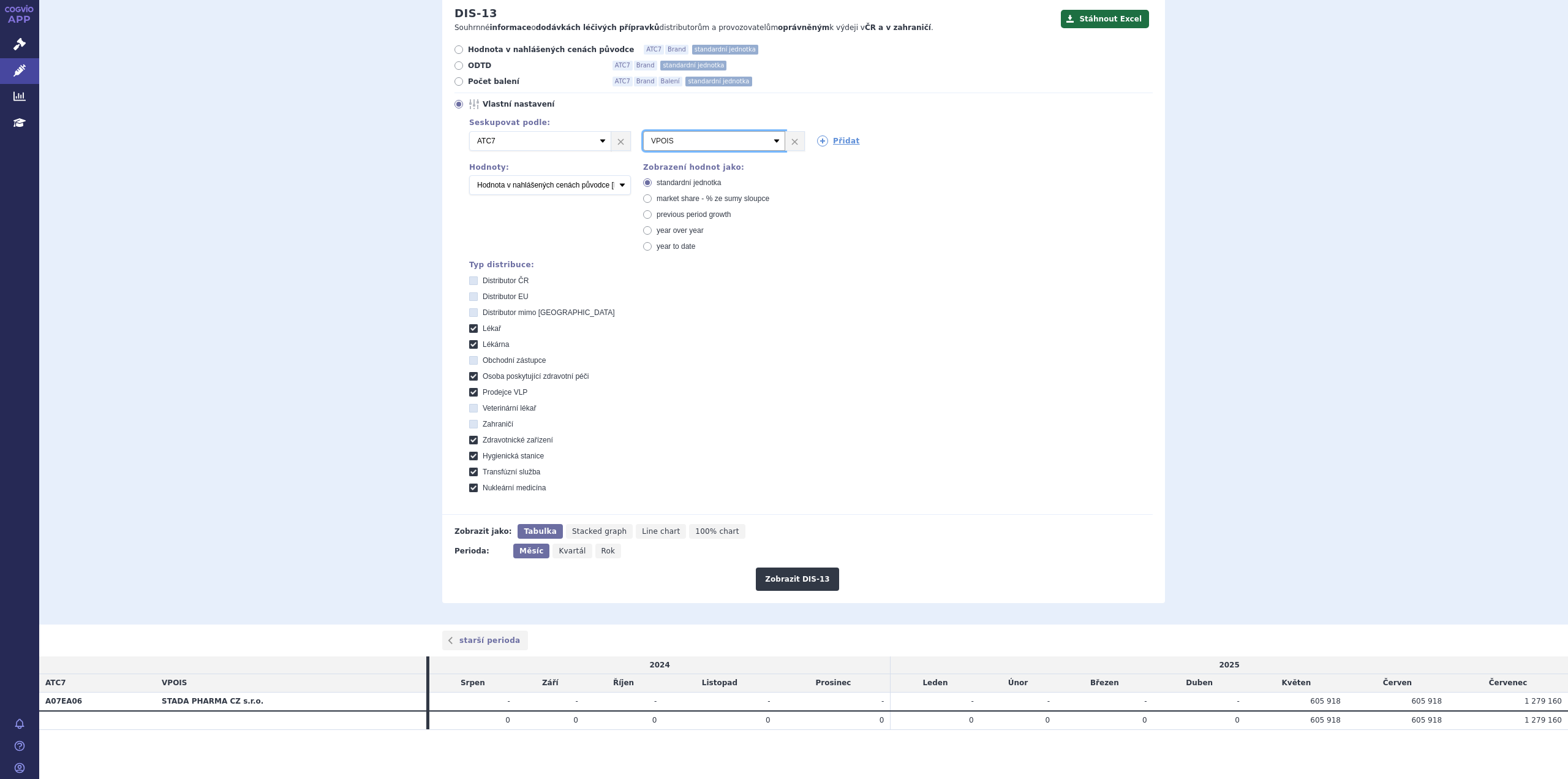
click at [774, 139] on select "Vyberte groupování ATC3 ATC5 ATC7 Brand Balení SÚKL kód MAH VPOIS Referenční sk…" at bounding box center [714, 141] width 142 height 19
select select "brand"
click at [643, 131] on select "Vyberte groupování ATC3 ATC5 ATC7 Brand Balení SÚKL kód MAH VPOIS Referenční sk…" at bounding box center [714, 141] width 142 height 19
click at [821, 142] on icon at bounding box center [823, 141] width 11 height 11
click at [943, 136] on select "Vyberte groupování ATC3 ATC5 ATC7 Brand Balení SÚKL kód MAH VPOIS Referenční sk…" at bounding box center [888, 141] width 142 height 19
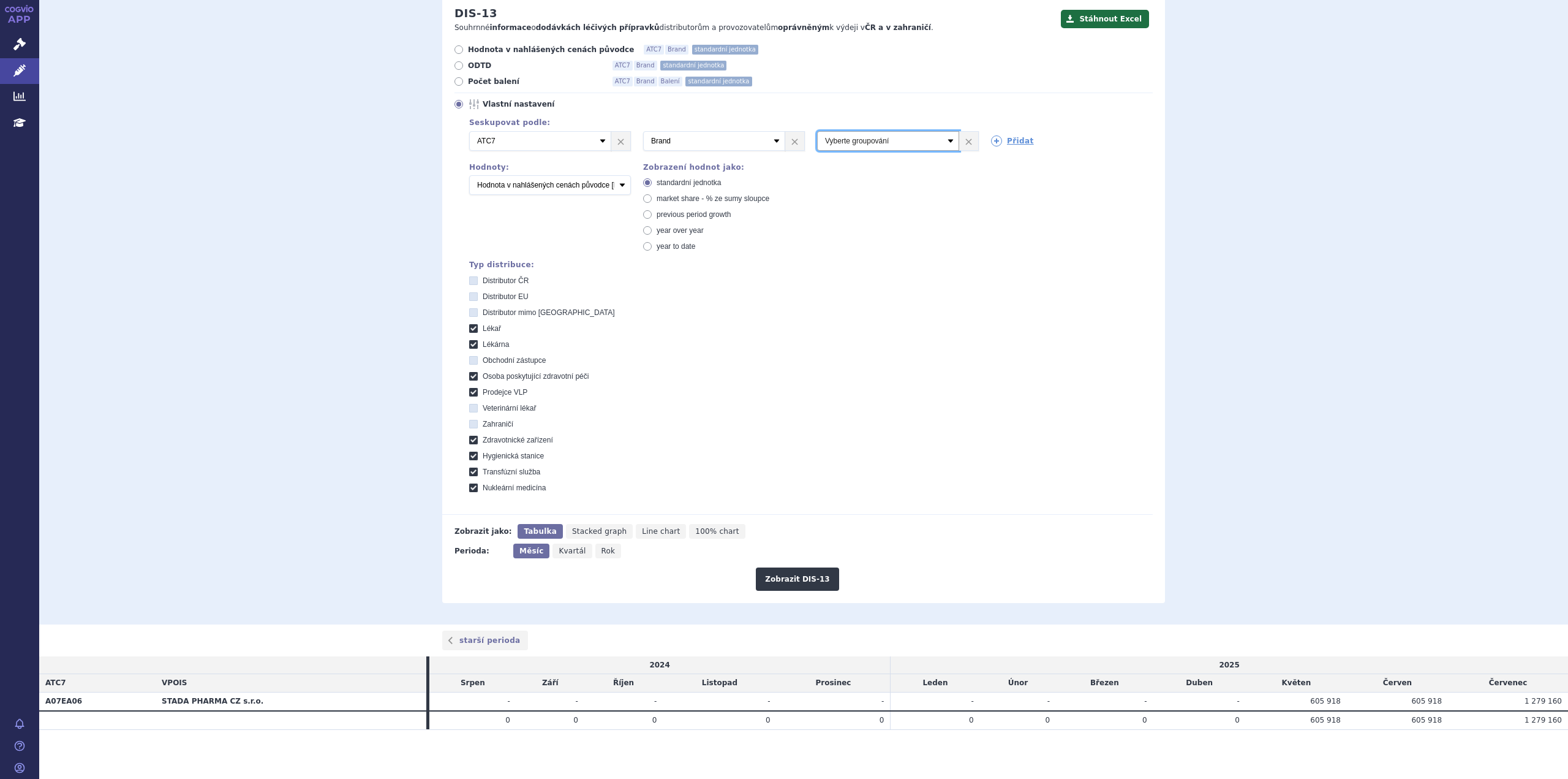
select select "package"
click at [817, 131] on select "Vyberte groupování ATC3 ATC5 ATC7 Brand Balení SÚKL kód MAH VPOIS Referenční sk…" at bounding box center [888, 141] width 142 height 19
click at [1004, 308] on label "Distributor mimo [GEOGRAPHIC_DATA]" at bounding box center [811, 312] width 684 height 10
click at [478, 310] on EU "Distributor mimo [GEOGRAPHIC_DATA]" at bounding box center [474, 314] width 8 height 8
checkbox EU "true"
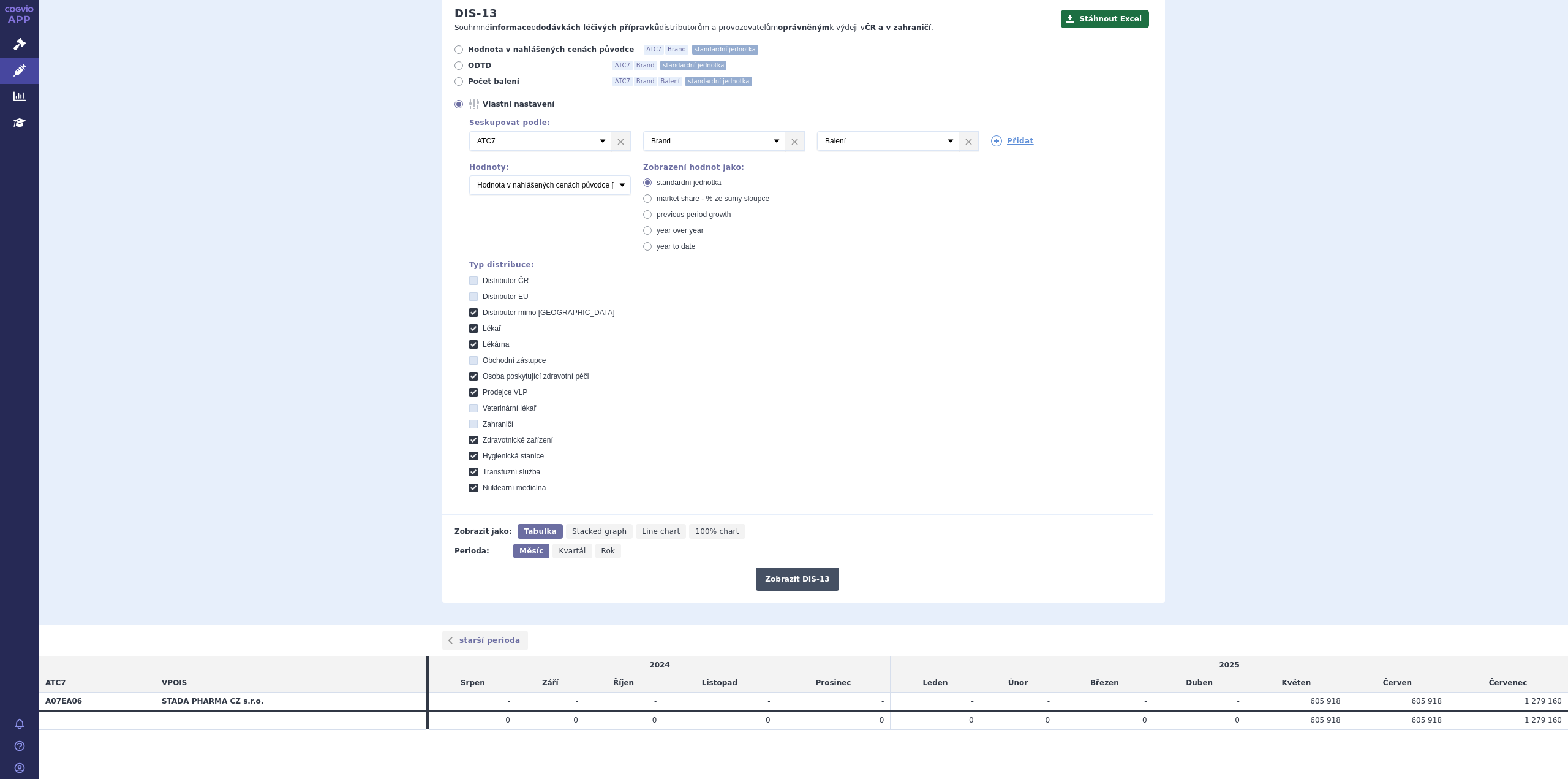
click at [789, 571] on button "Zobrazit DIS-13" at bounding box center [797, 579] width 83 height 23
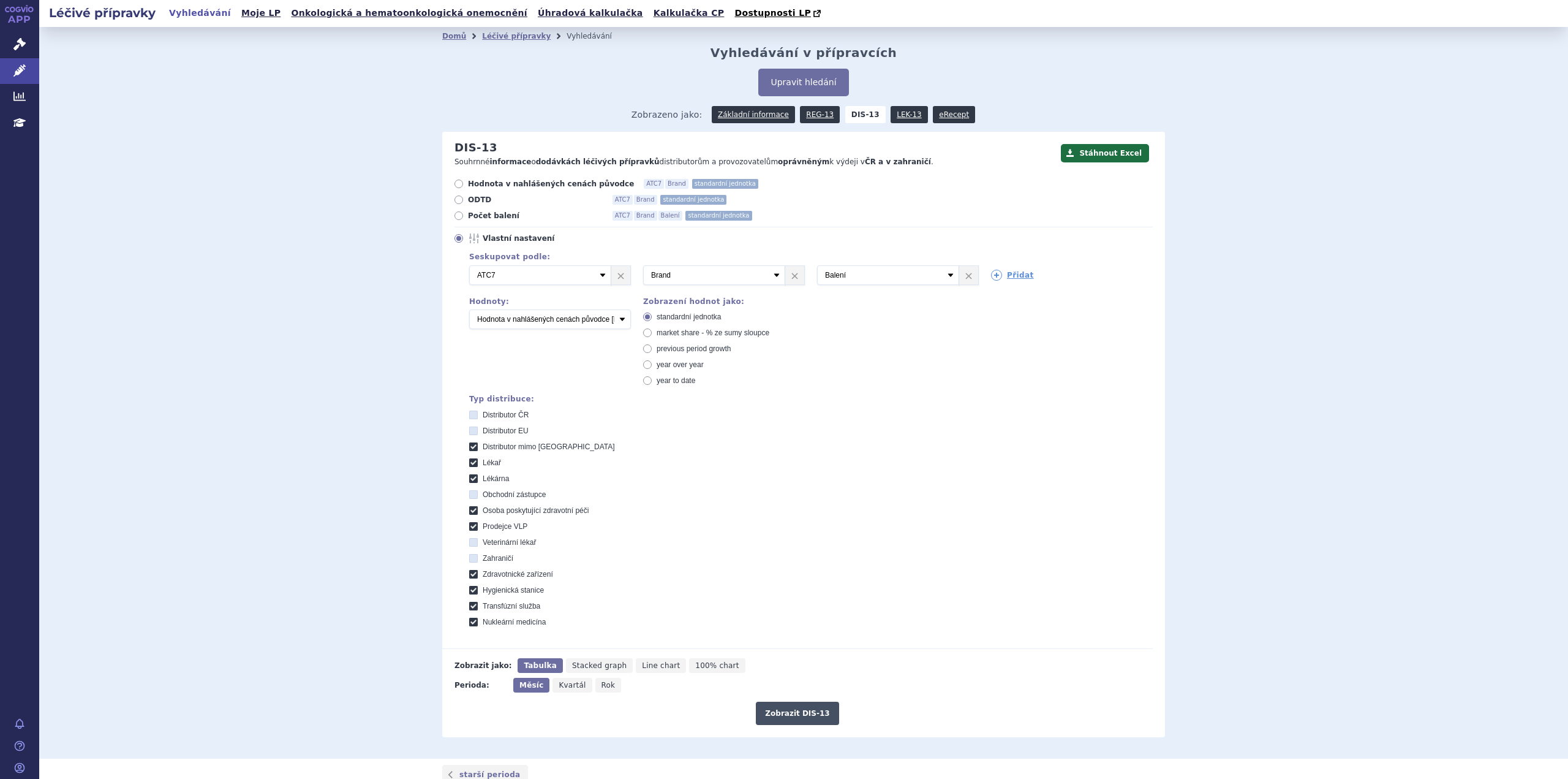
click at [797, 705] on button "Zobrazit DIS-13" at bounding box center [797, 713] width 83 height 23
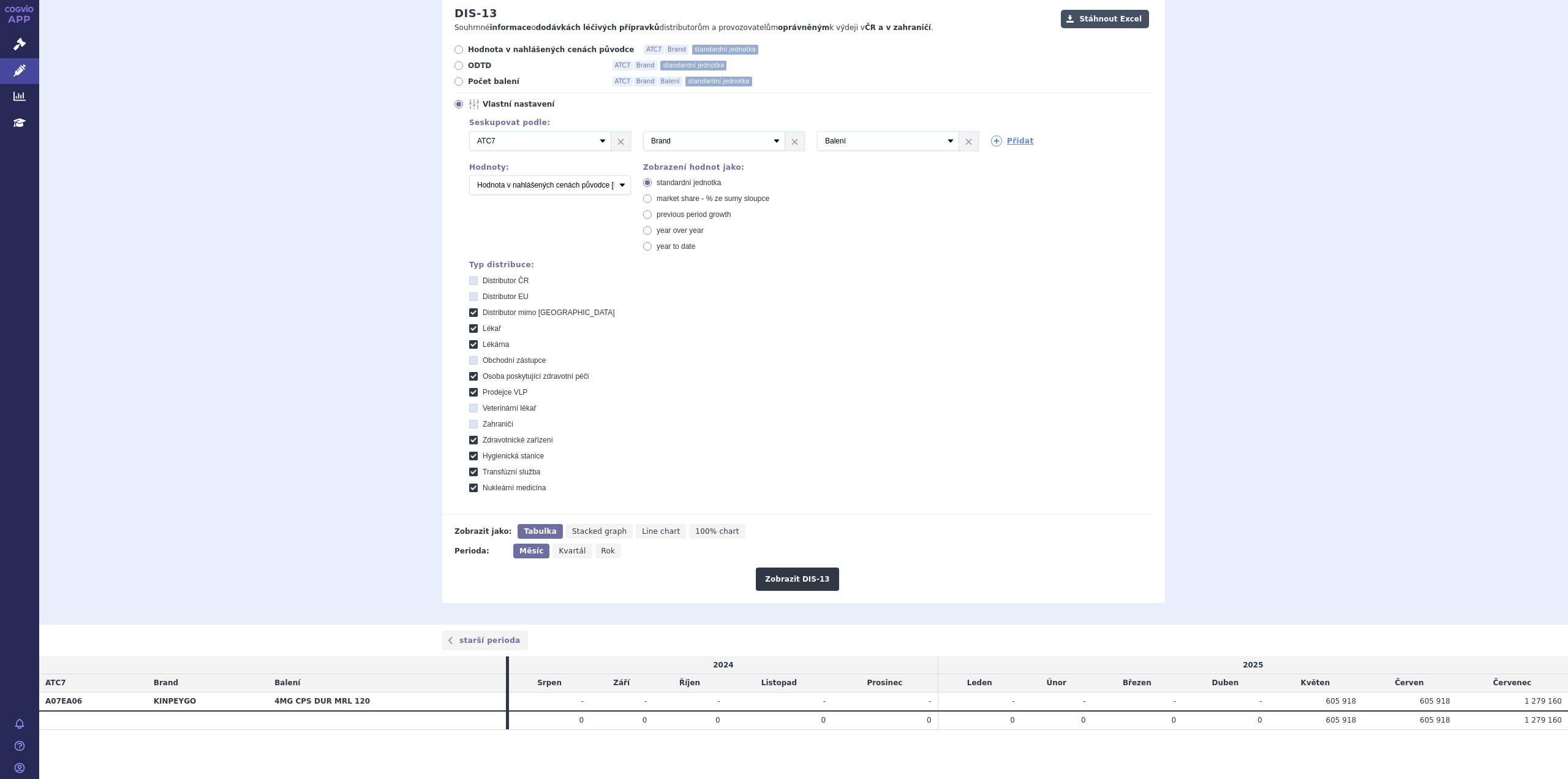
click at [1121, 19] on button "Stáhnout Excel" at bounding box center [1105, 19] width 88 height 19
